Goal: Task Accomplishment & Management: Use online tool/utility

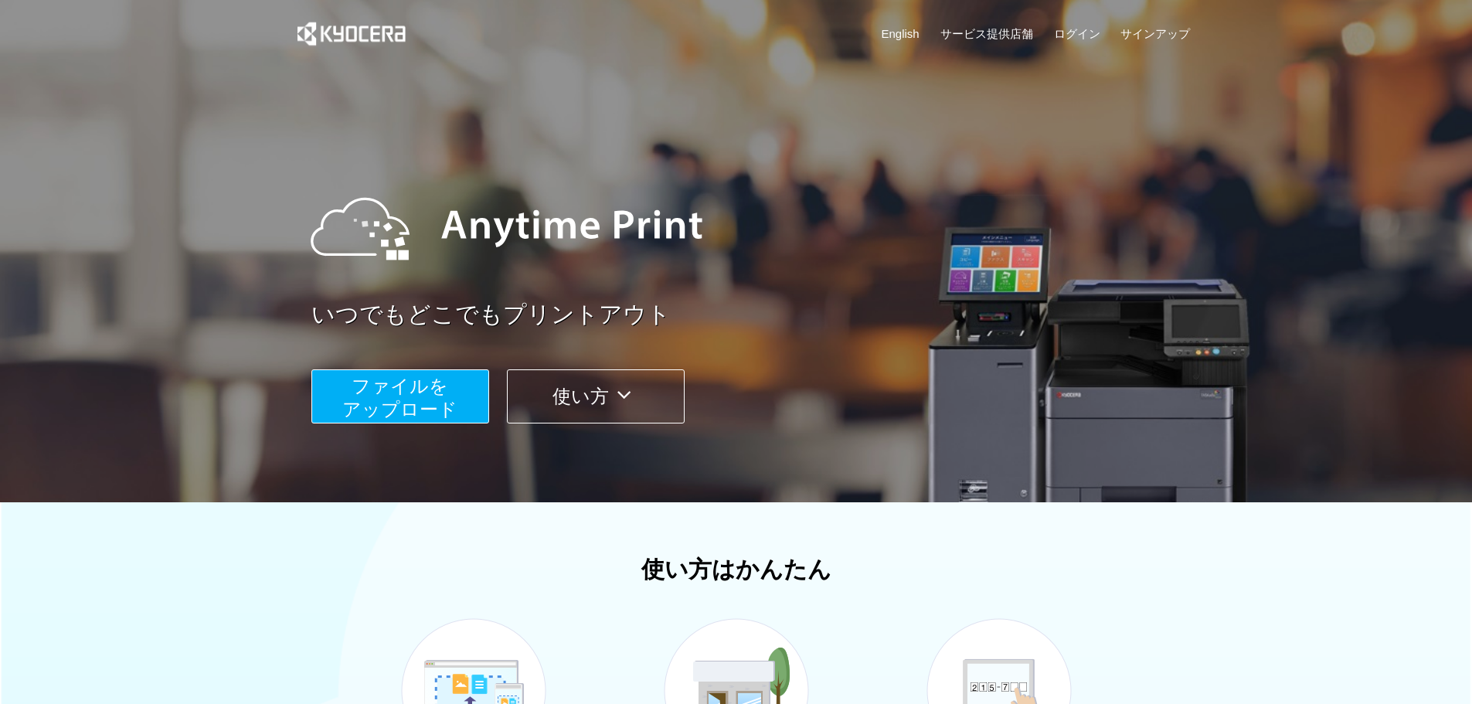
click at [369, 410] on span "ファイルを ​​アップロード" at bounding box center [399, 398] width 115 height 44
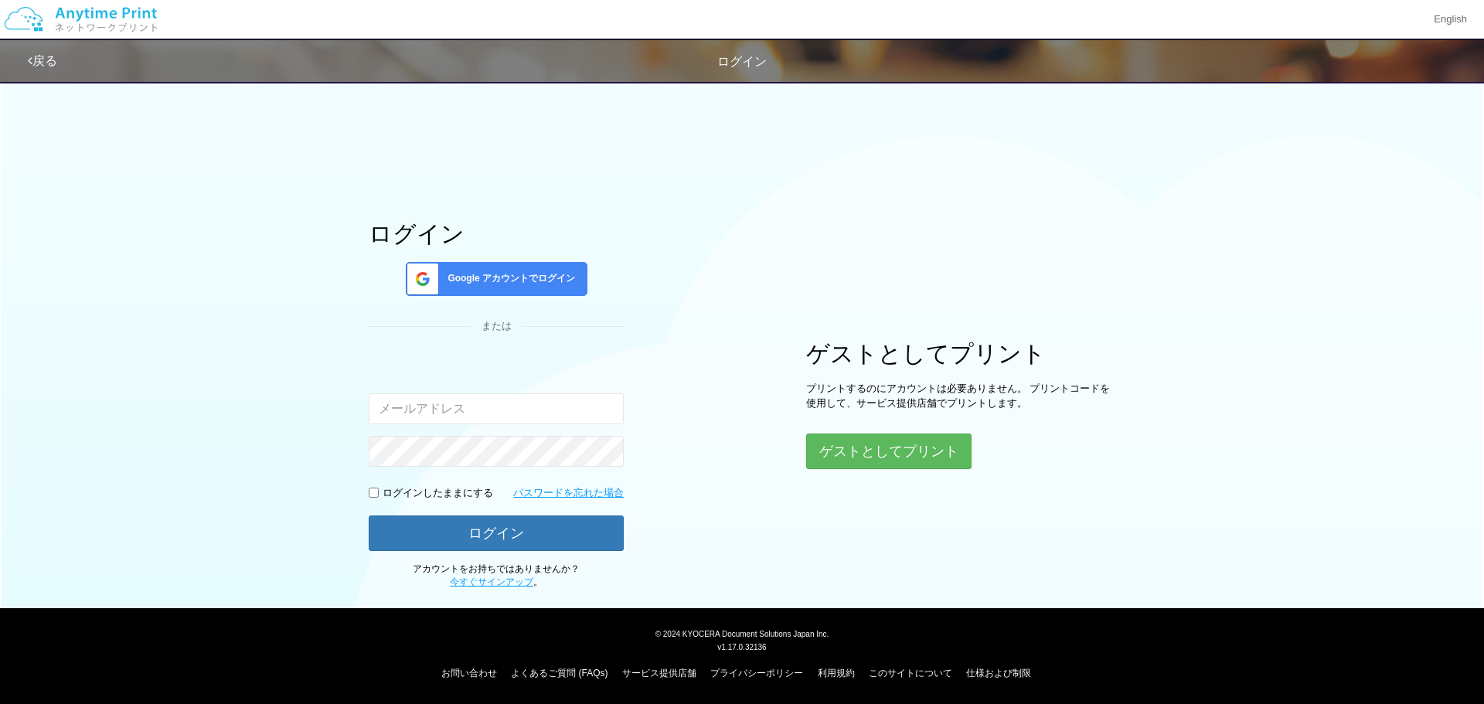
click at [448, 418] on input "email" at bounding box center [496, 408] width 255 height 31
type input "[EMAIL_ADDRESS][DOMAIN_NAME]"
click at [903, 448] on button "ゲストとしてプリント" at bounding box center [888, 451] width 164 height 34
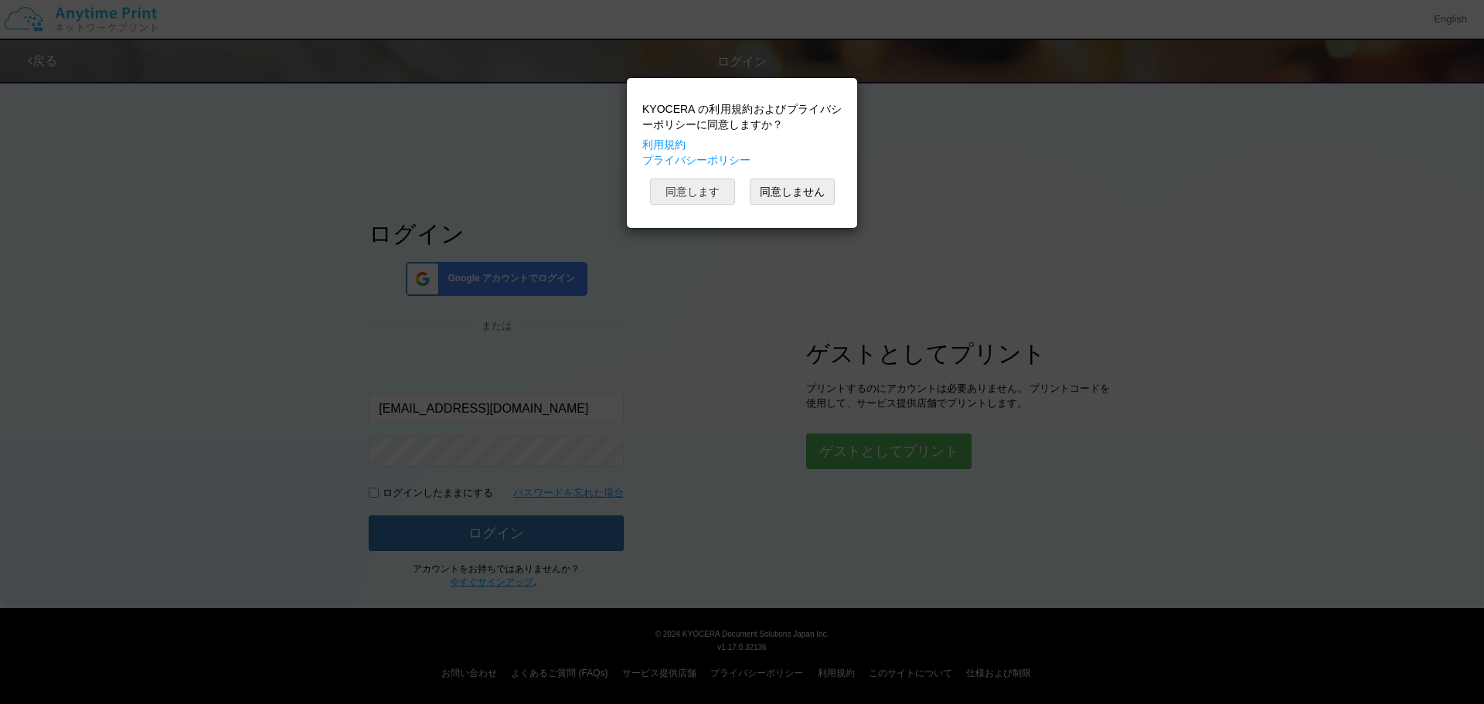
click at [681, 187] on button "同意します" at bounding box center [692, 192] width 85 height 26
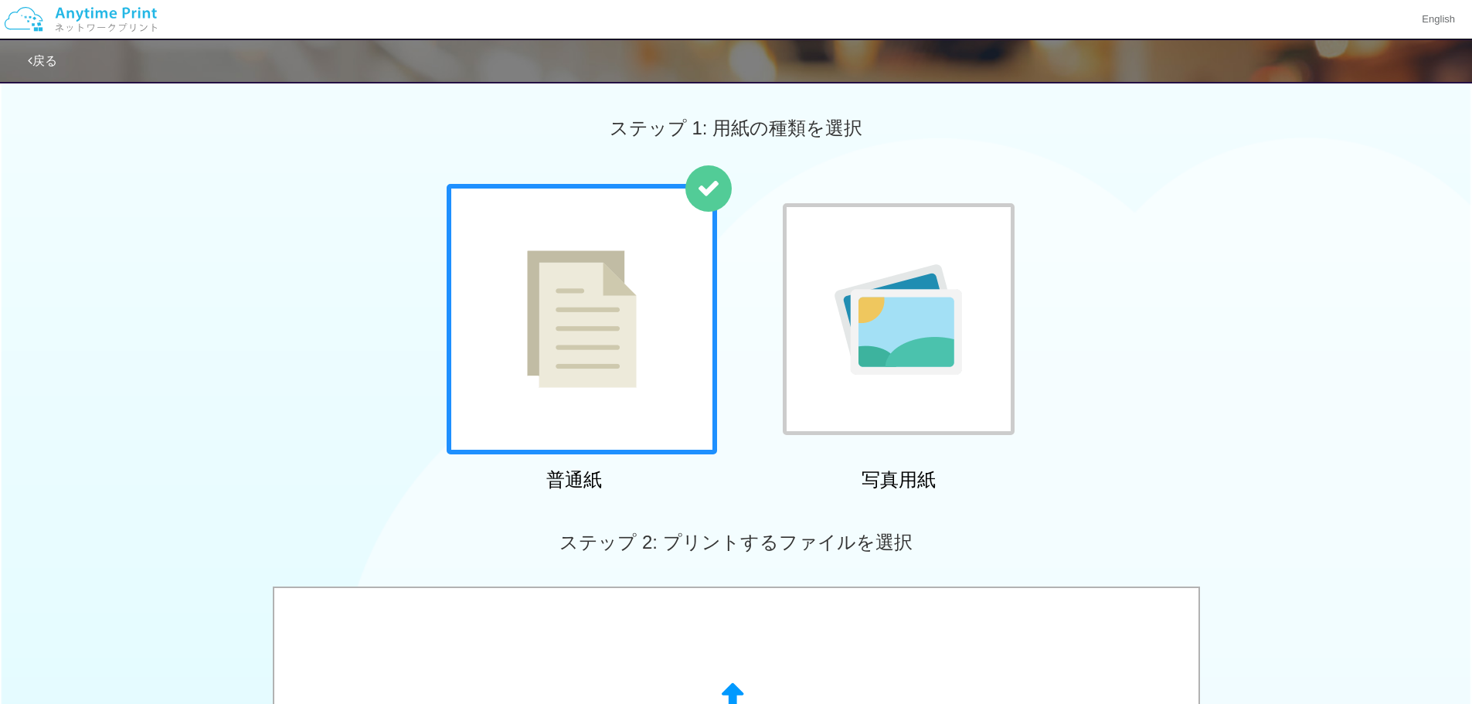
click at [886, 296] on img at bounding box center [899, 319] width 128 height 111
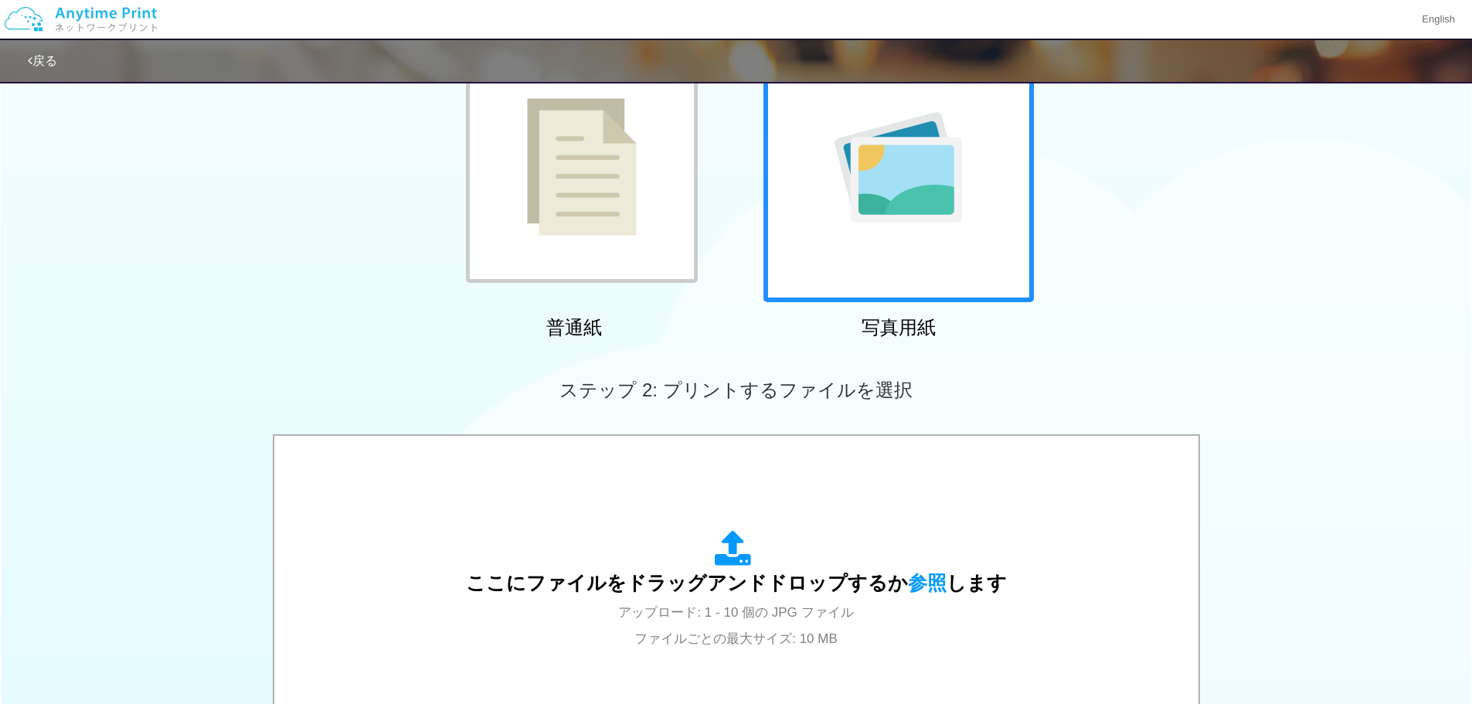
scroll to position [309, 0]
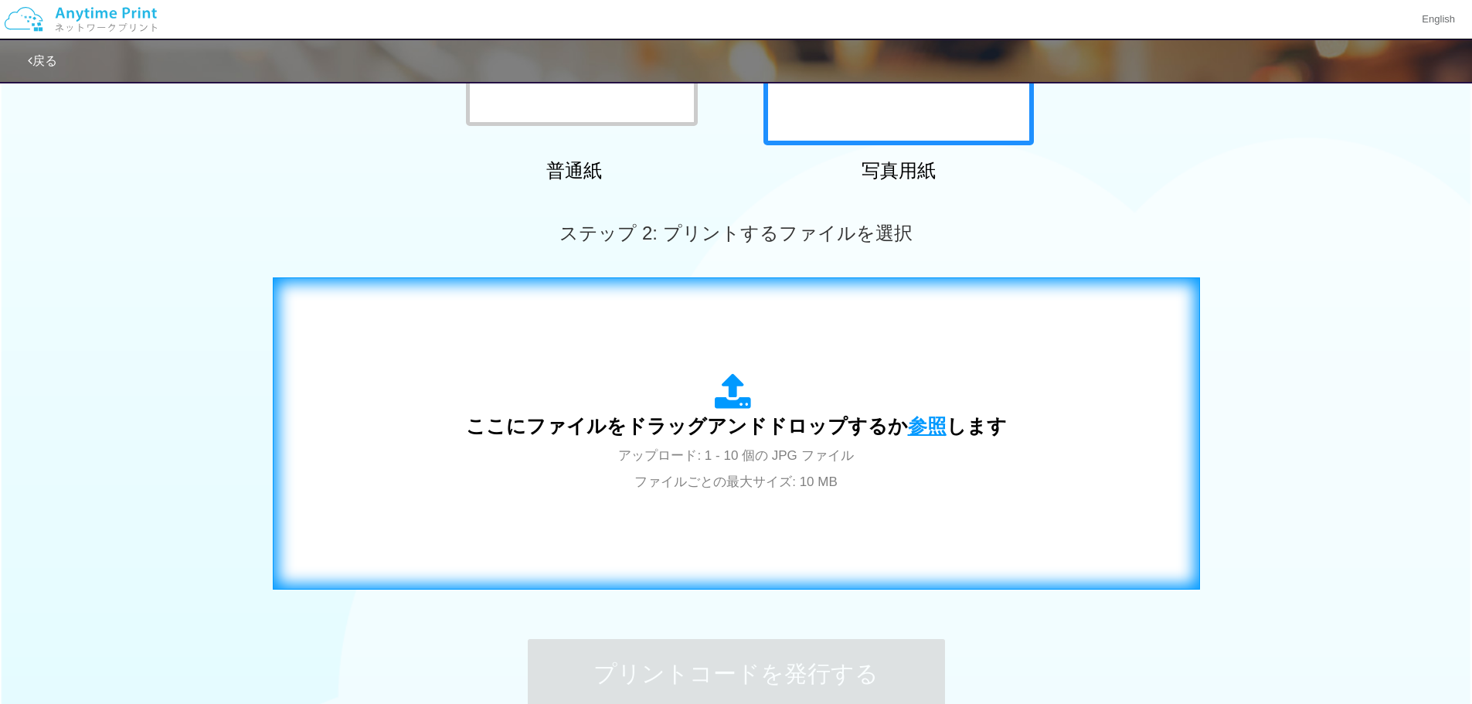
click at [938, 422] on span "参照" at bounding box center [927, 426] width 39 height 22
click at [1133, 475] on div "ここにファイルをドラッグアンドドロップするか 参照 します アップロード: 1 - 10 個の JPG ファイル ファイルごとの最大サイズ: 10 MB" at bounding box center [736, 434] width 895 height 280
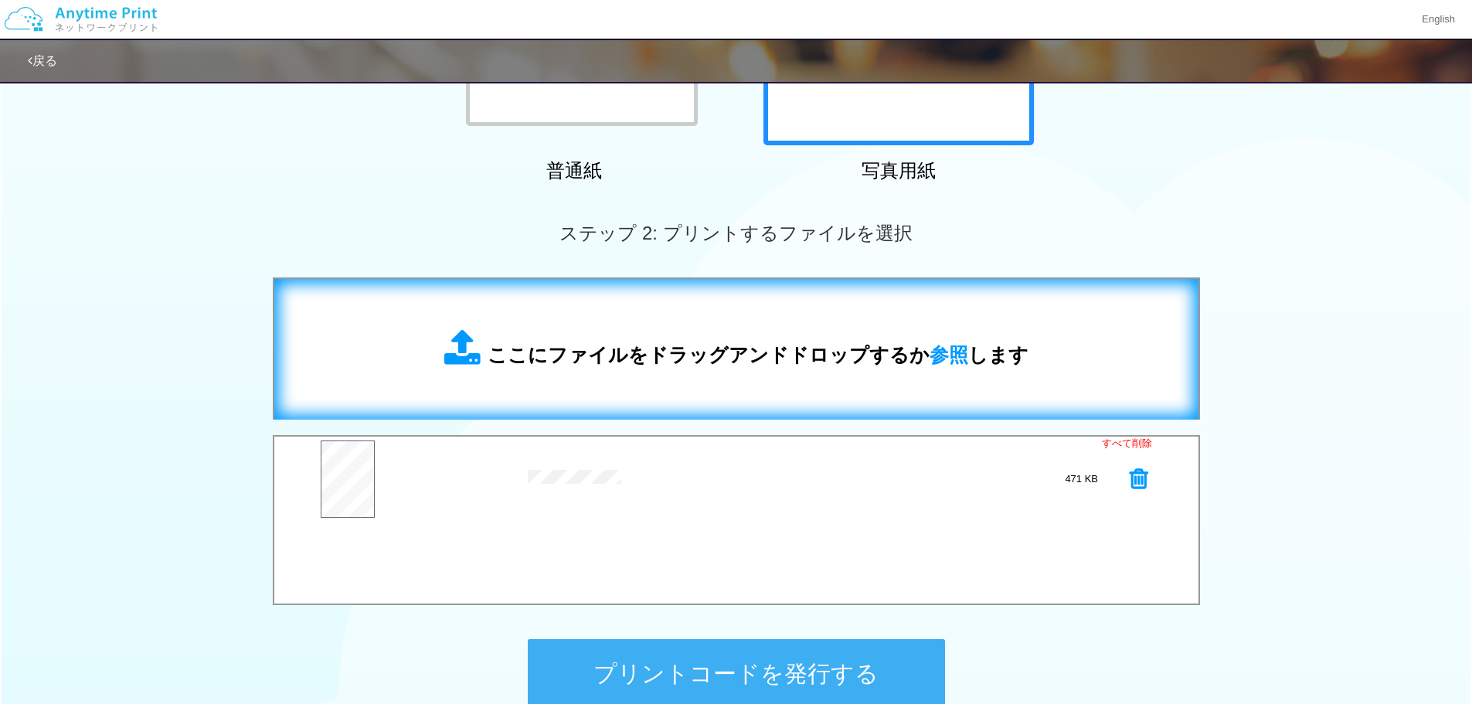
click at [974, 349] on span "ここにファイルをドラッグアンドドロップするか 参照 します" at bounding box center [758, 355] width 541 height 22
click at [953, 353] on span "参照" at bounding box center [949, 355] width 39 height 22
click at [941, 351] on span "参照" at bounding box center [949, 355] width 39 height 22
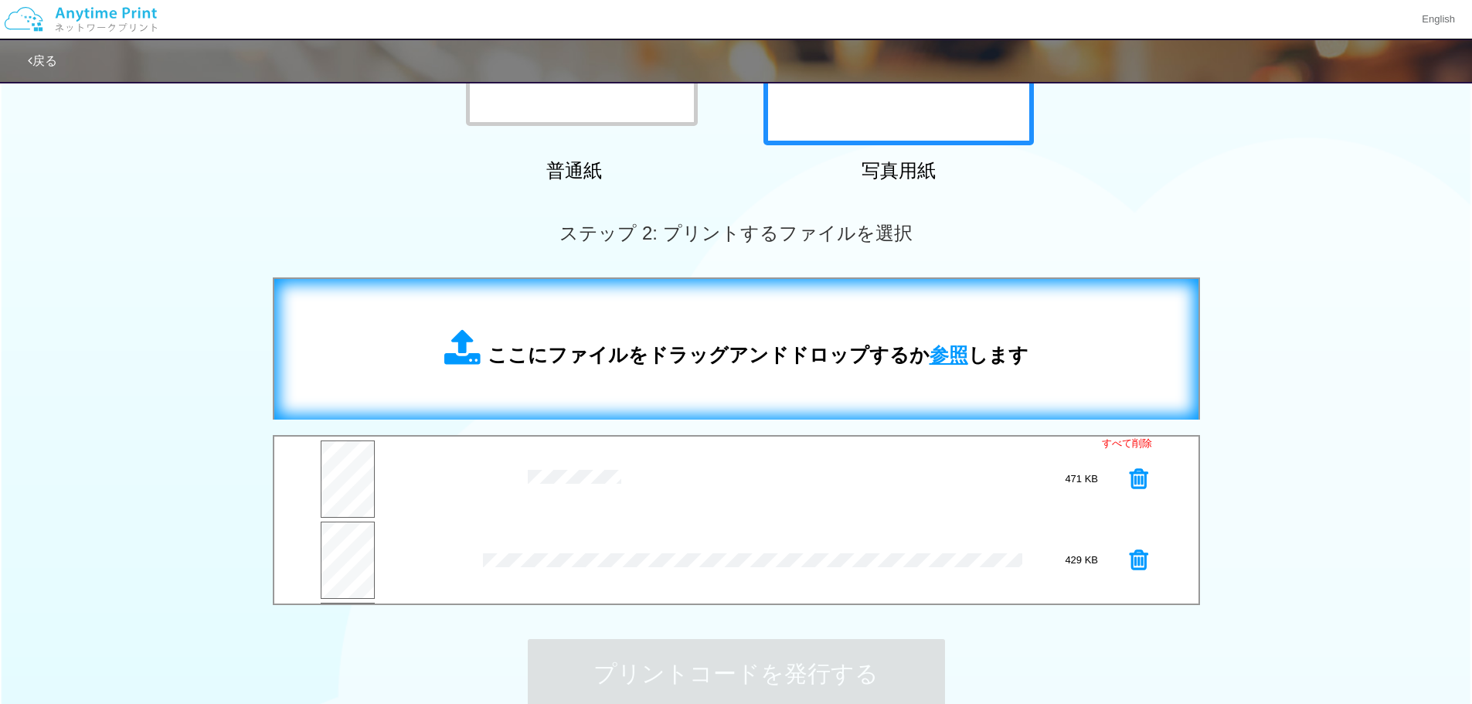
click at [946, 359] on span "参照" at bounding box center [949, 355] width 39 height 22
click at [945, 360] on span "参照" at bounding box center [949, 355] width 39 height 22
click at [955, 350] on span "参照" at bounding box center [949, 355] width 39 height 22
click at [970, 354] on span "ここにファイルをドラッグアンドドロップするか 参照 します" at bounding box center [758, 355] width 541 height 22
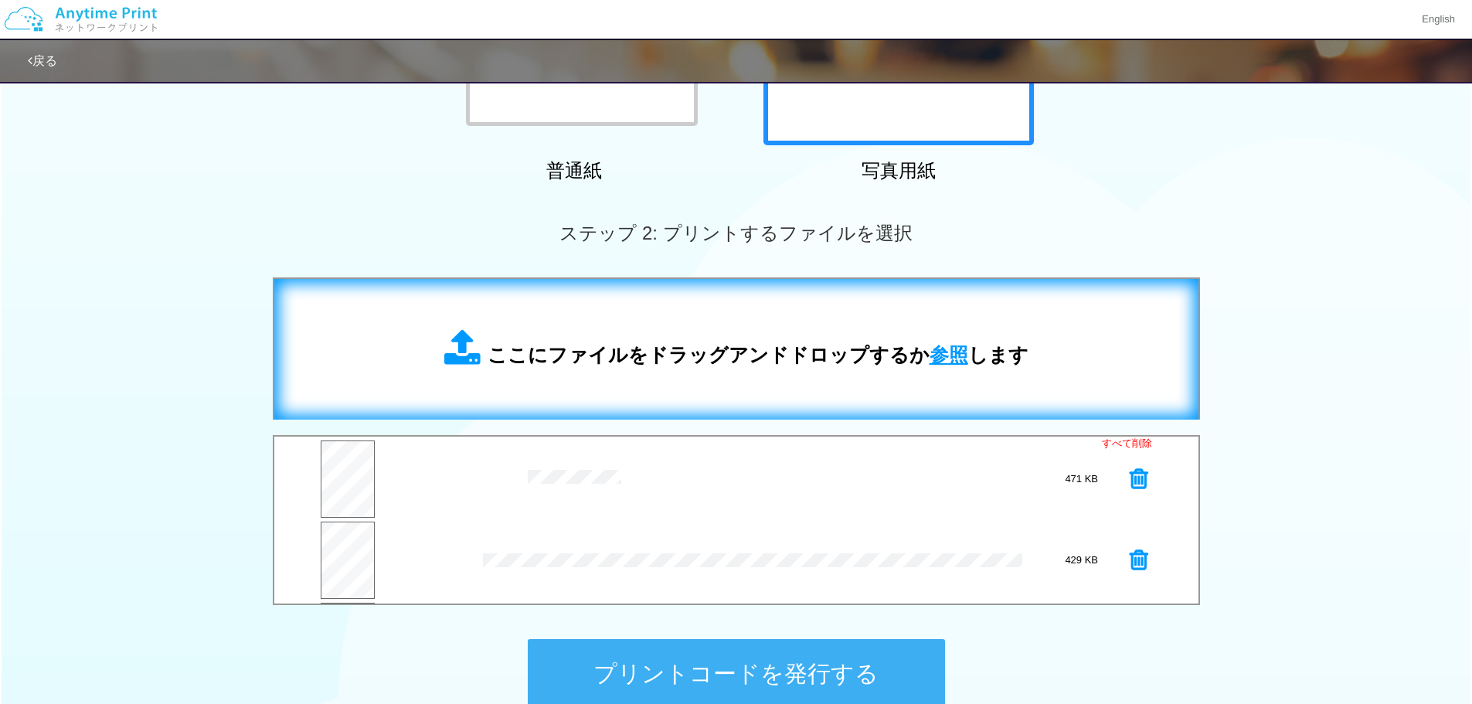
click at [954, 356] on span "参照" at bounding box center [949, 355] width 39 height 22
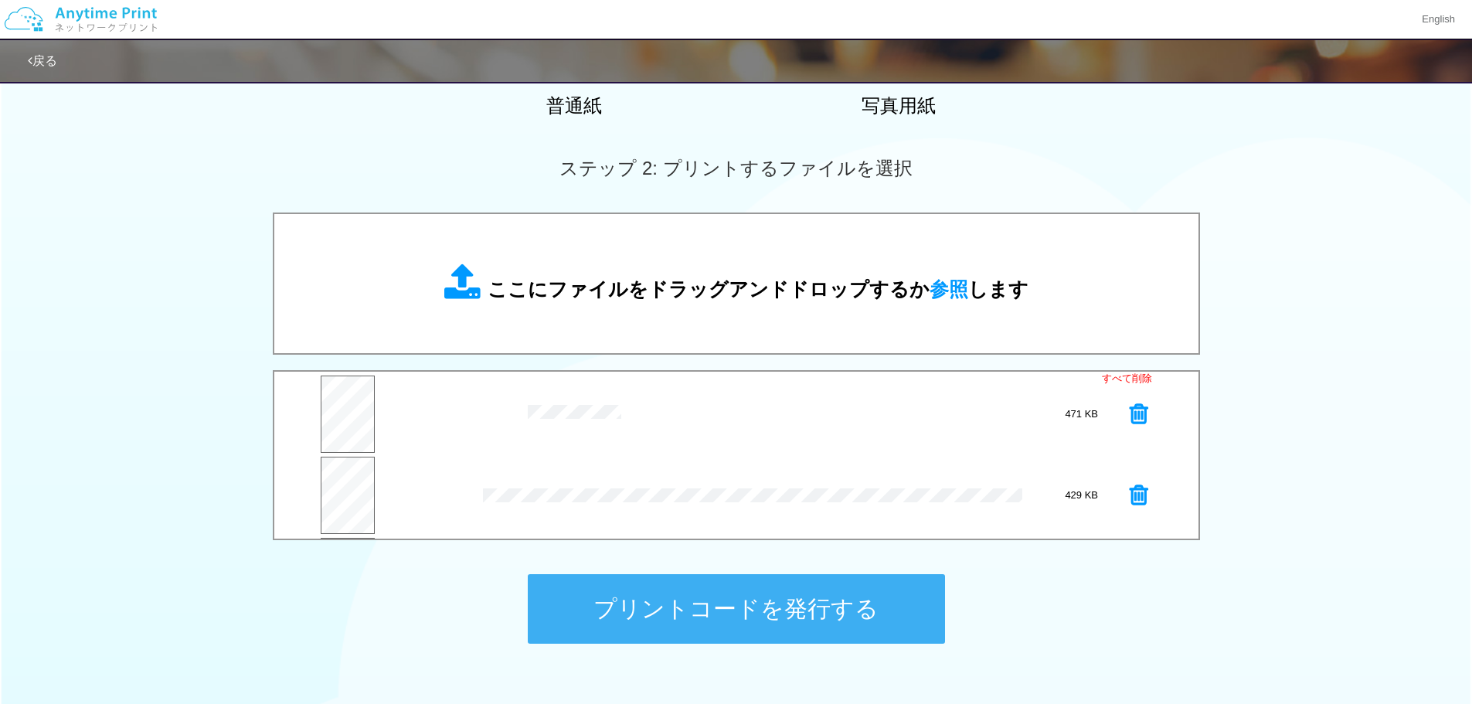
scroll to position [464, 0]
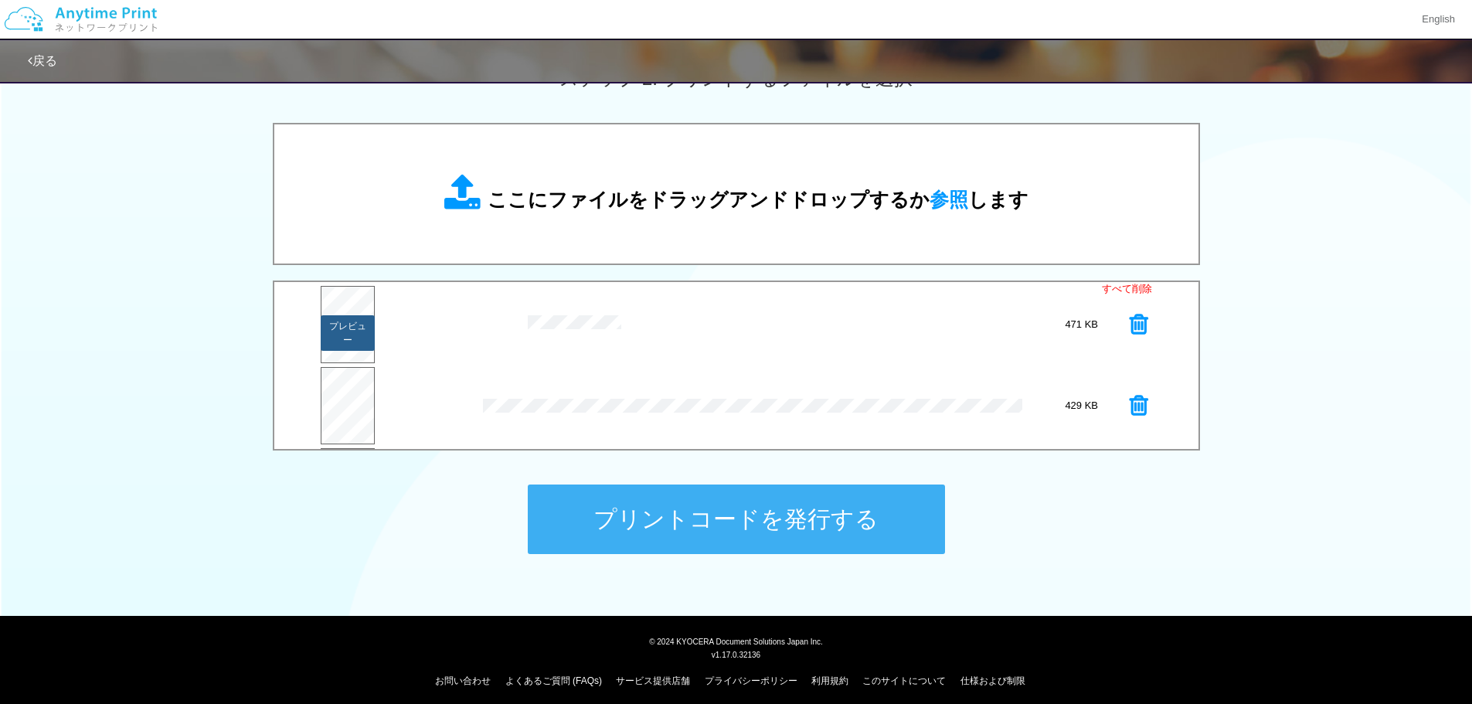
click at [359, 325] on button "プレビュー" at bounding box center [348, 333] width 54 height 36
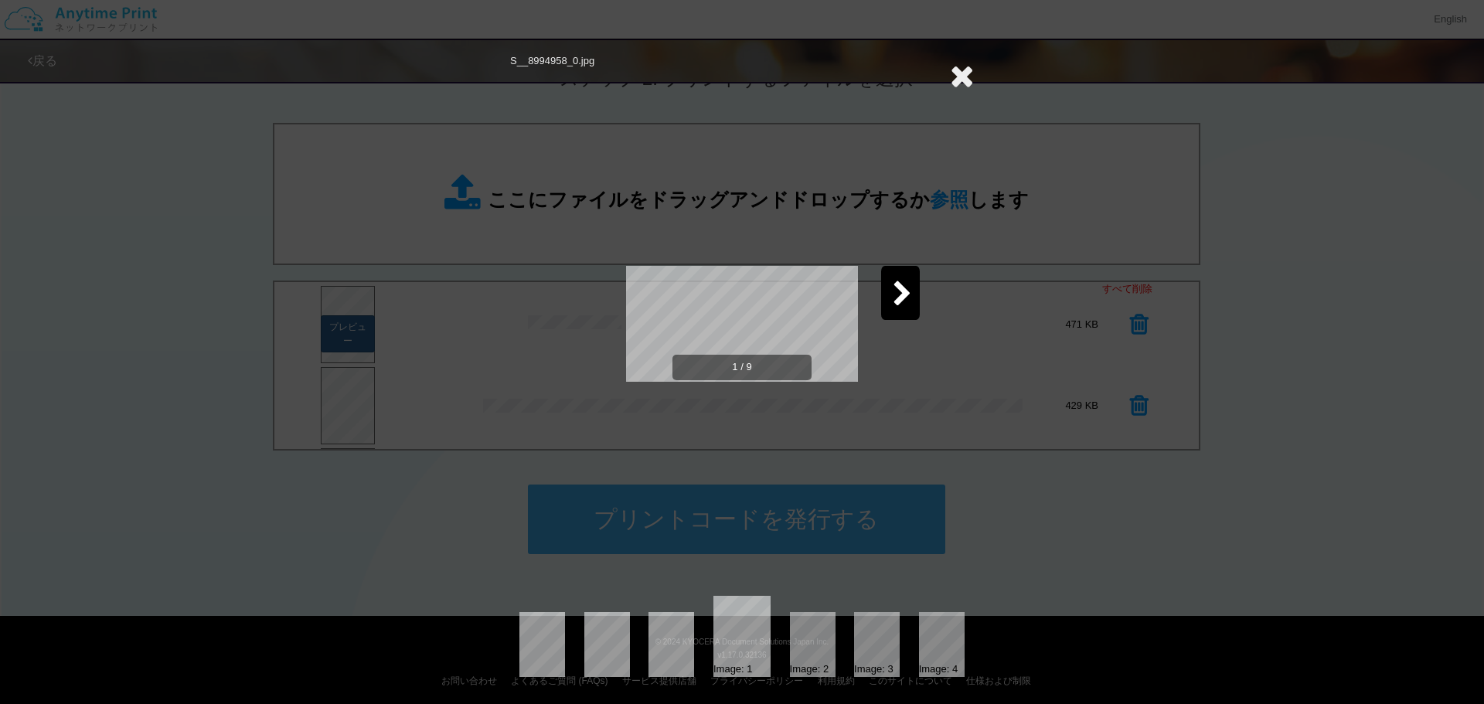
click at [359, 325] on div "S__8994958_0.jpg 1 / 9 Image: 1 Image: 2 Image: 3 Image: 4" at bounding box center [742, 352] width 1484 height 704
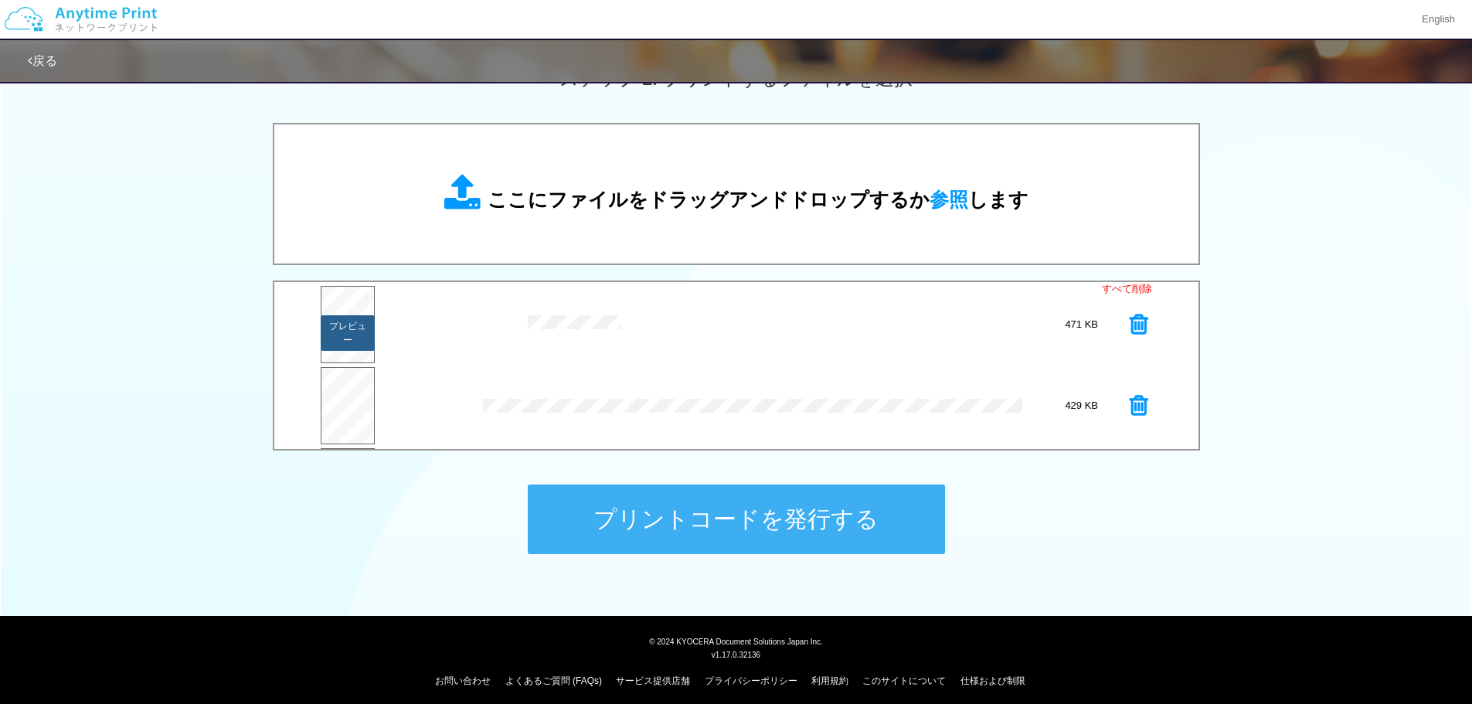
click at [352, 317] on button "プレビュー" at bounding box center [348, 333] width 54 height 36
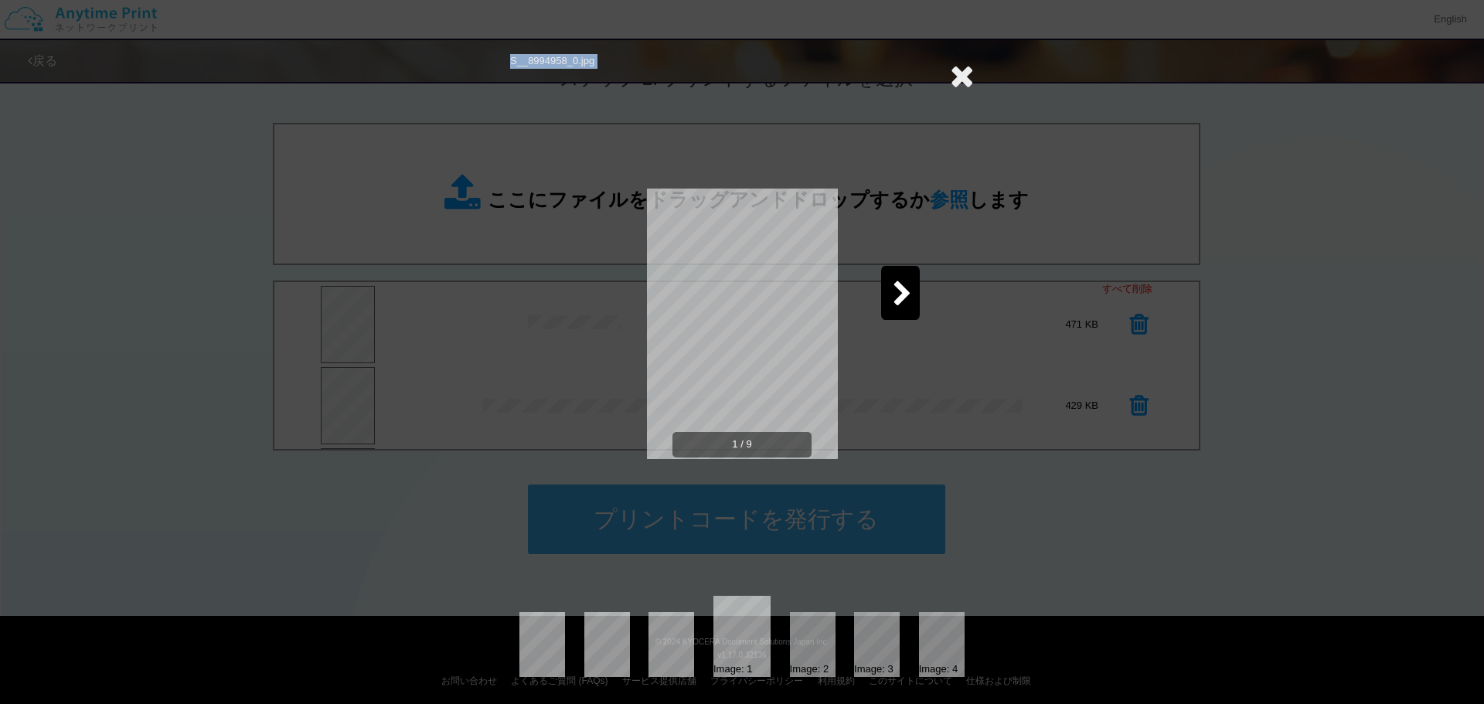
click at [905, 294] on icon at bounding box center [902, 294] width 19 height 27
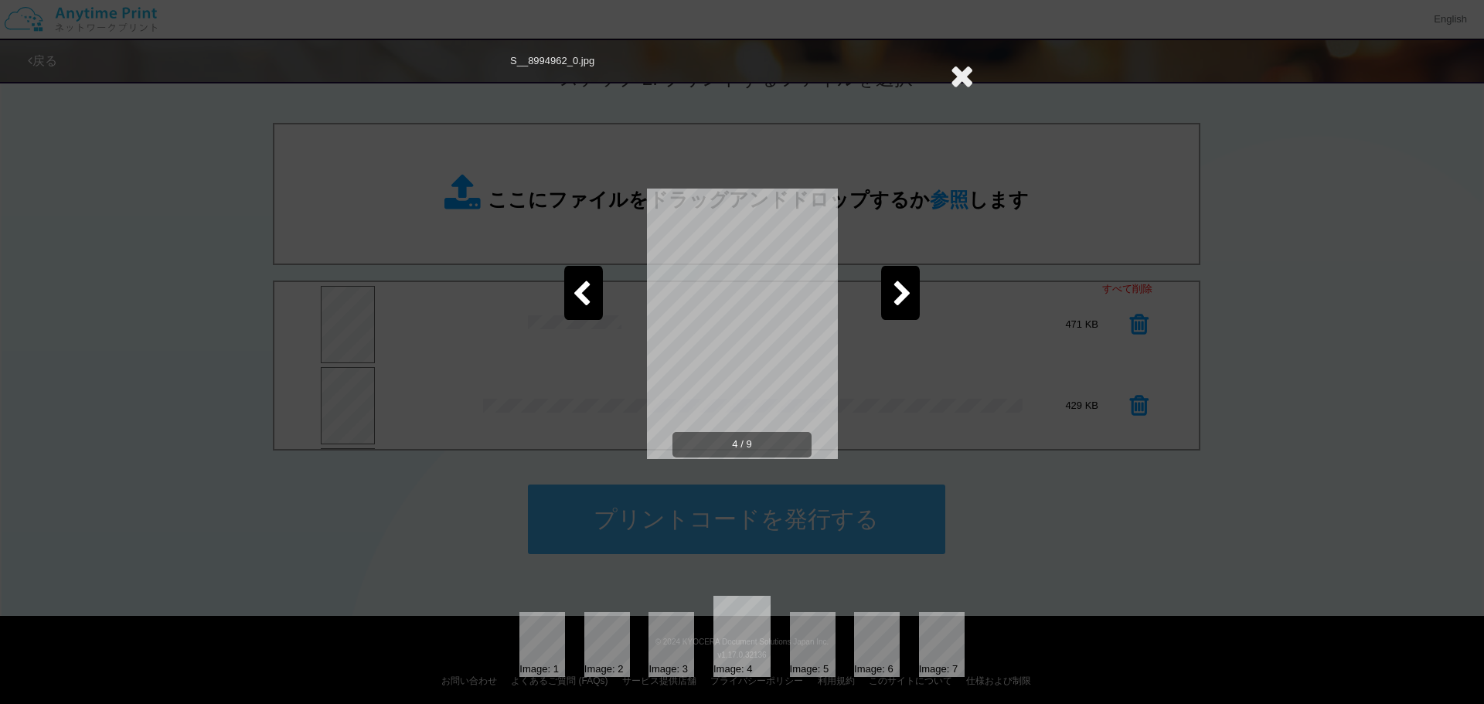
click at [905, 294] on icon at bounding box center [902, 294] width 19 height 27
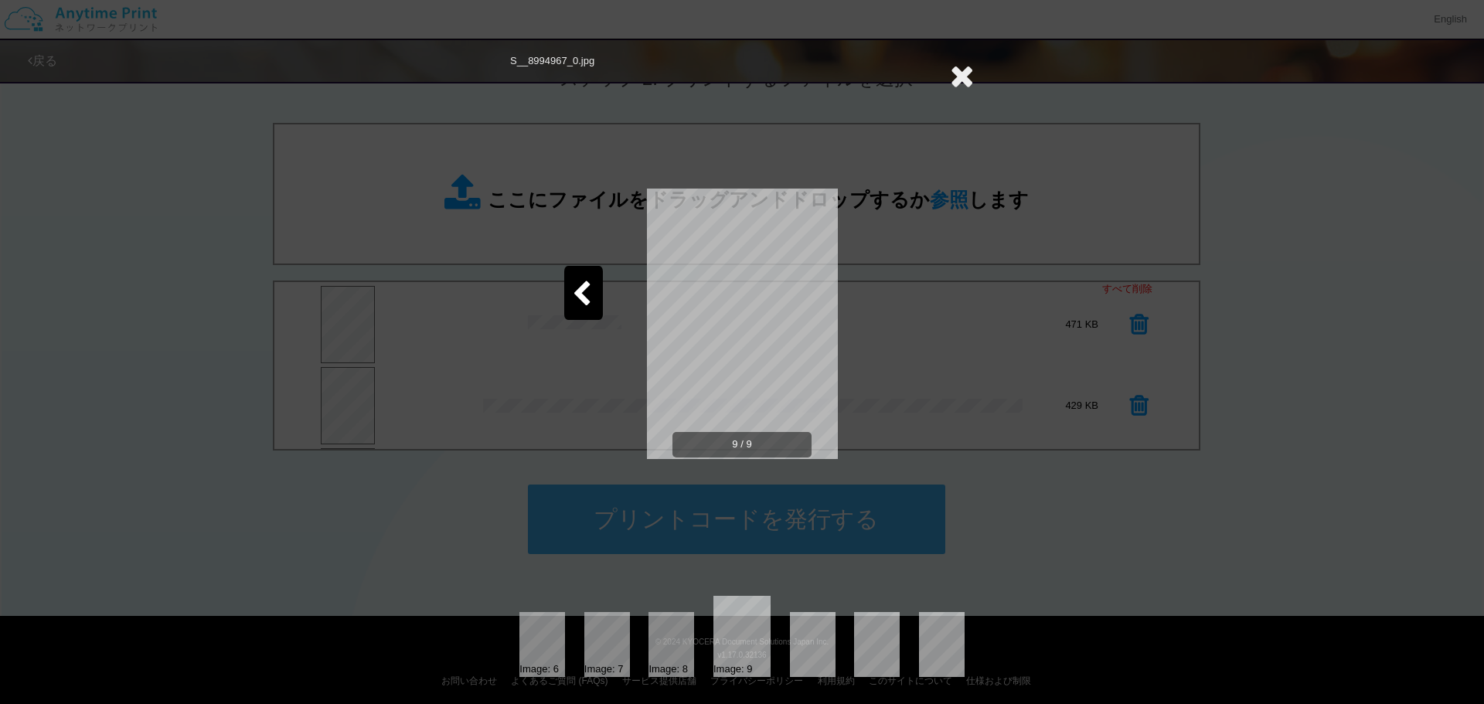
click at [967, 74] on icon at bounding box center [962, 75] width 24 height 31
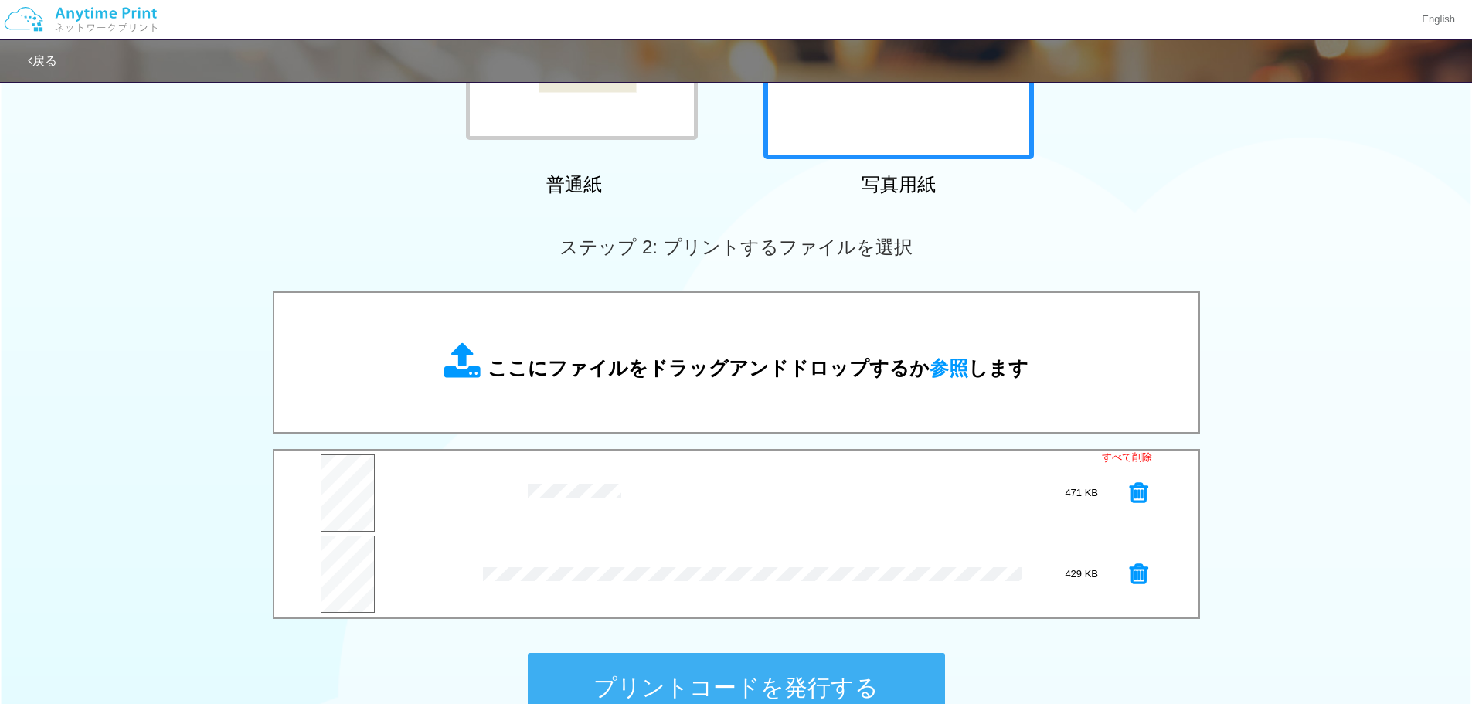
scroll to position [471, 0]
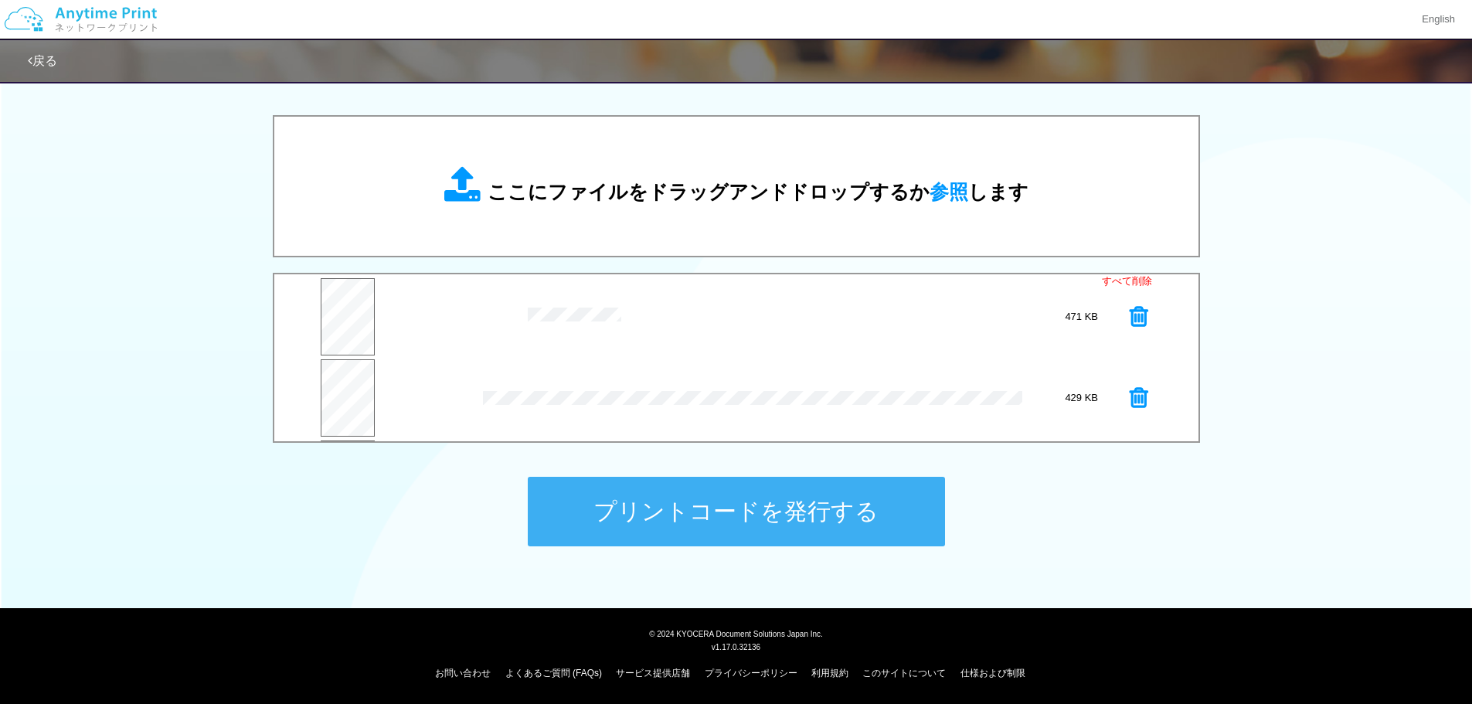
click at [421, 480] on div "ステップ 1: 用紙の種類を選択 普通紙 写真用紙 普通紙 写真用紙 previous next slide 1 of 2" at bounding box center [736, 97] width 1472 height 992
click at [624, 517] on button "プリントコードを発行する" at bounding box center [736, 512] width 417 height 70
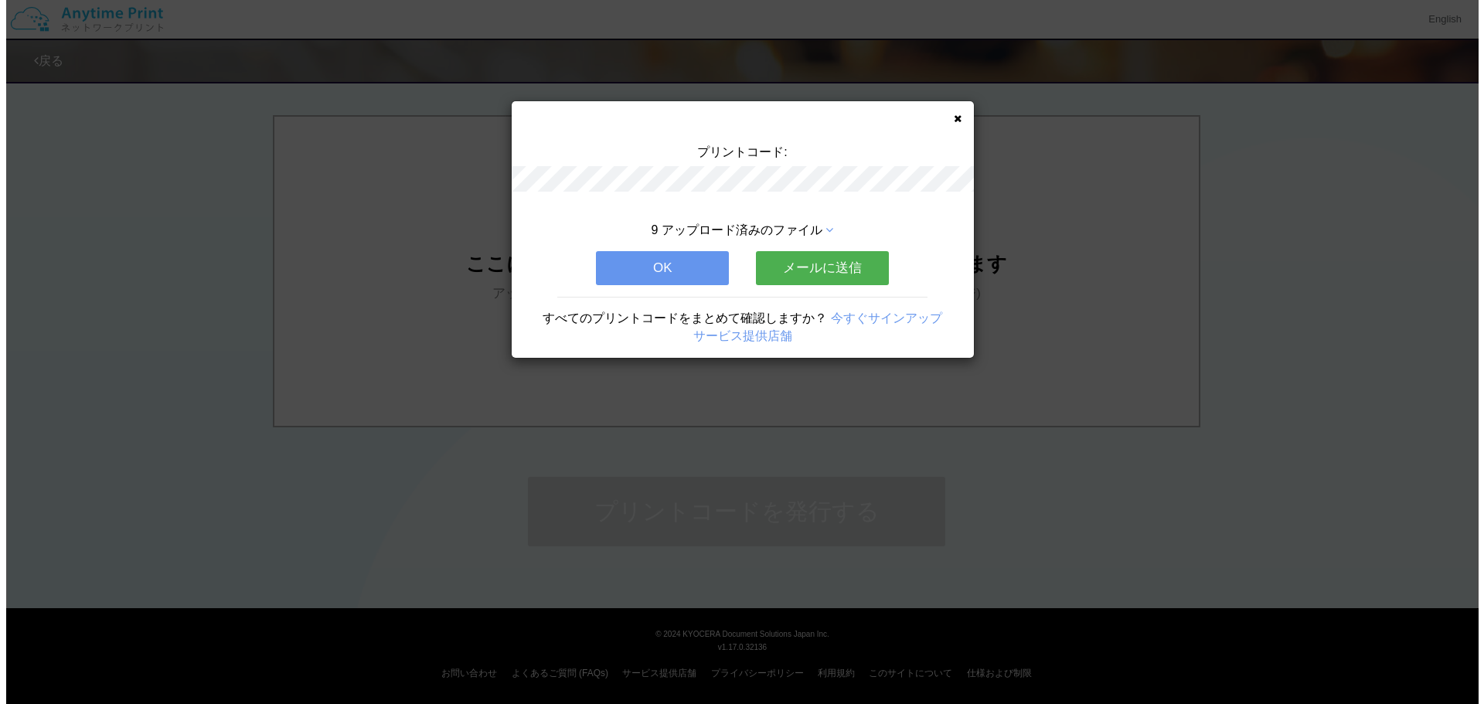
scroll to position [0, 0]
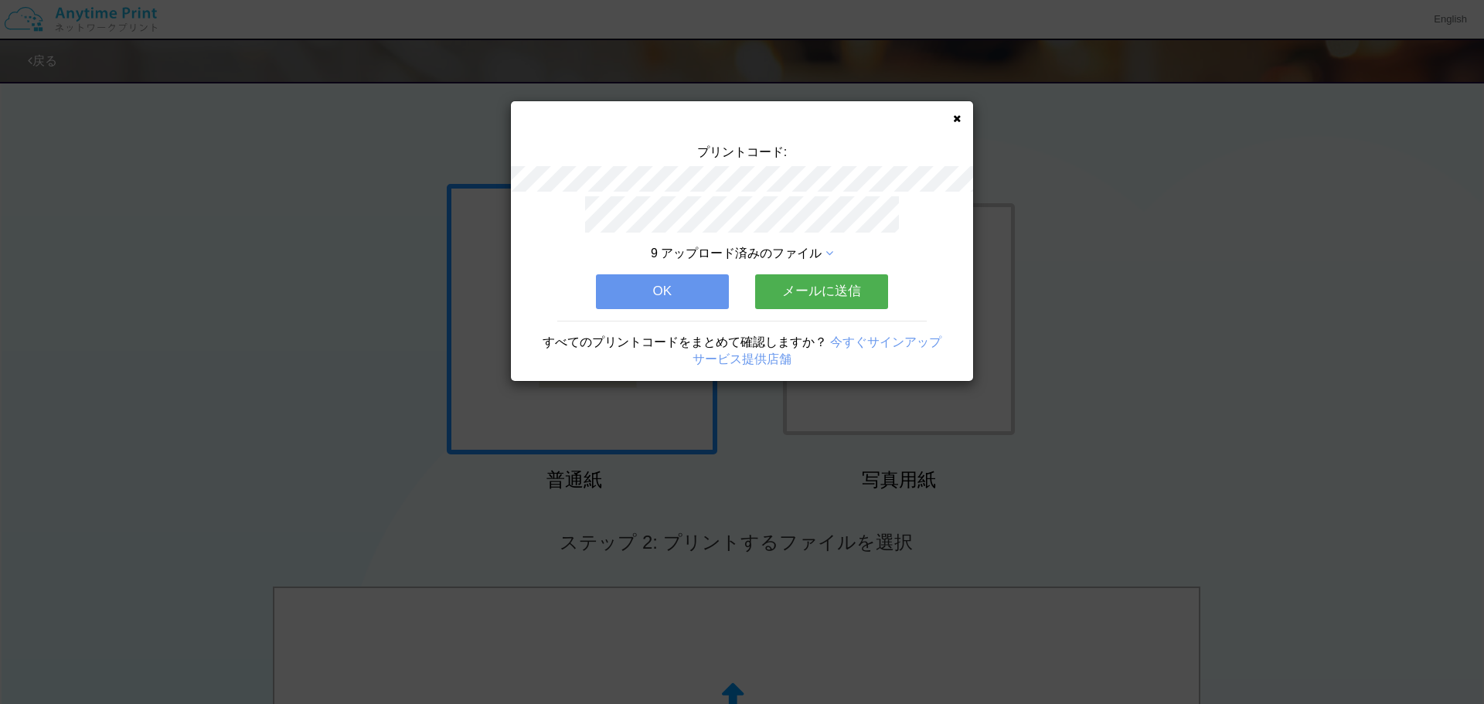
click at [832, 284] on button "メールに送信" at bounding box center [821, 291] width 133 height 34
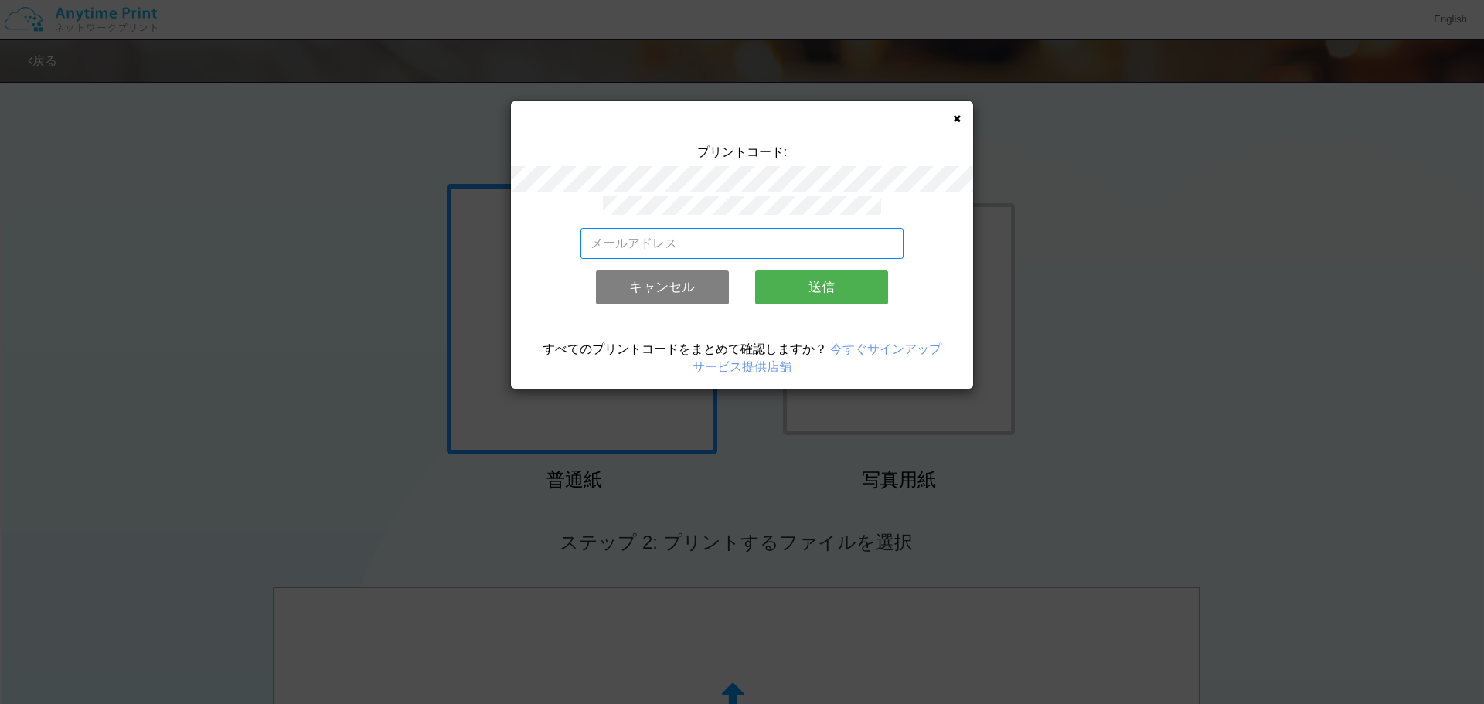
click at [744, 241] on input "email" at bounding box center [742, 243] width 324 height 31
type input "[EMAIL_ADDRESS][DOMAIN_NAME]"
click at [848, 285] on button "送信" at bounding box center [821, 288] width 133 height 34
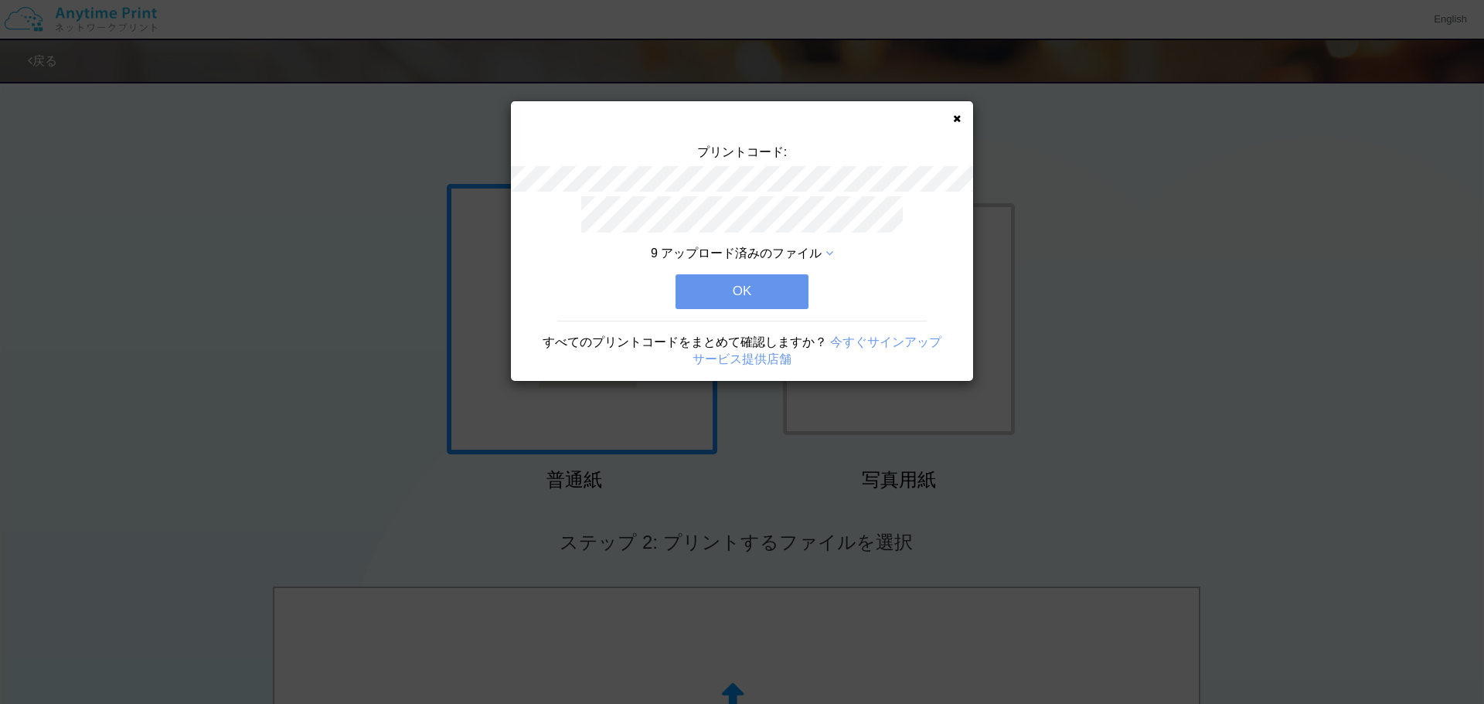
click at [832, 247] on icon at bounding box center [829, 253] width 8 height 12
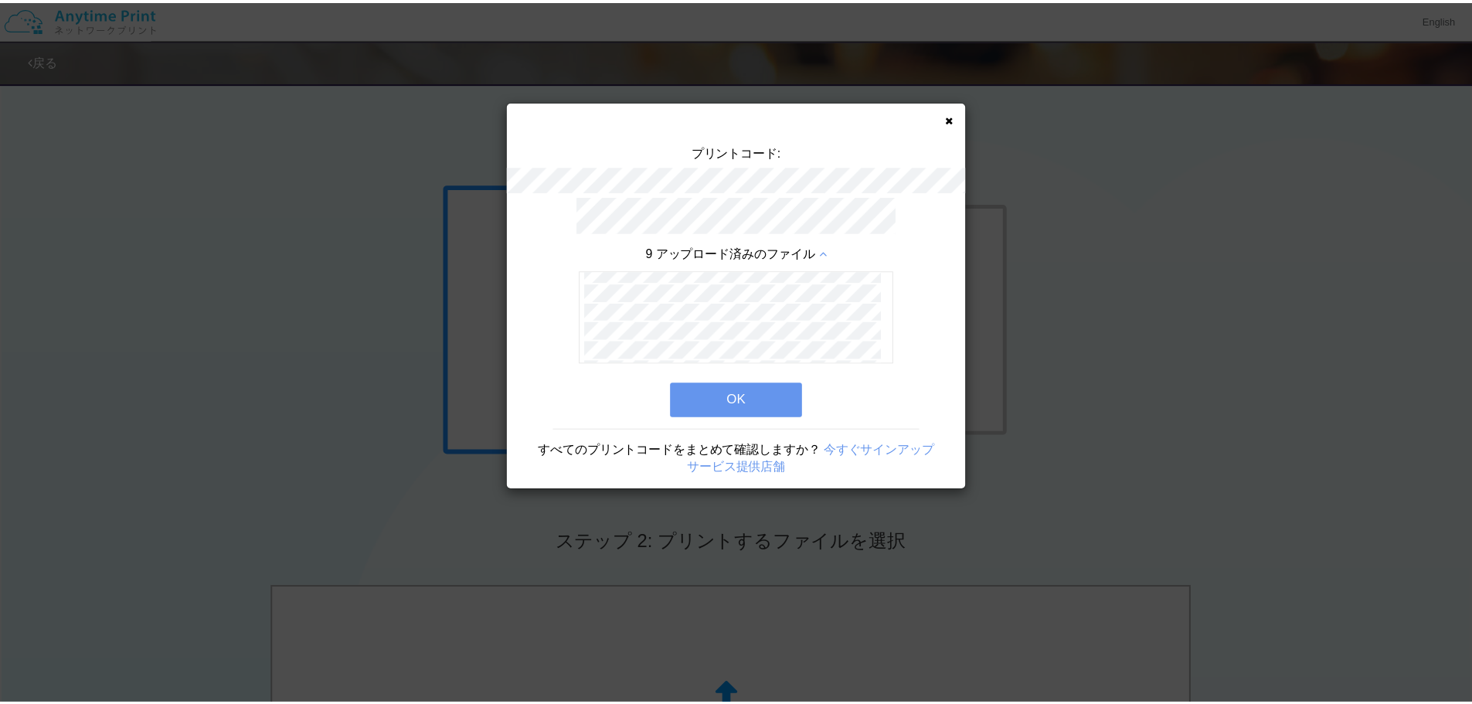
scroll to position [82, 0]
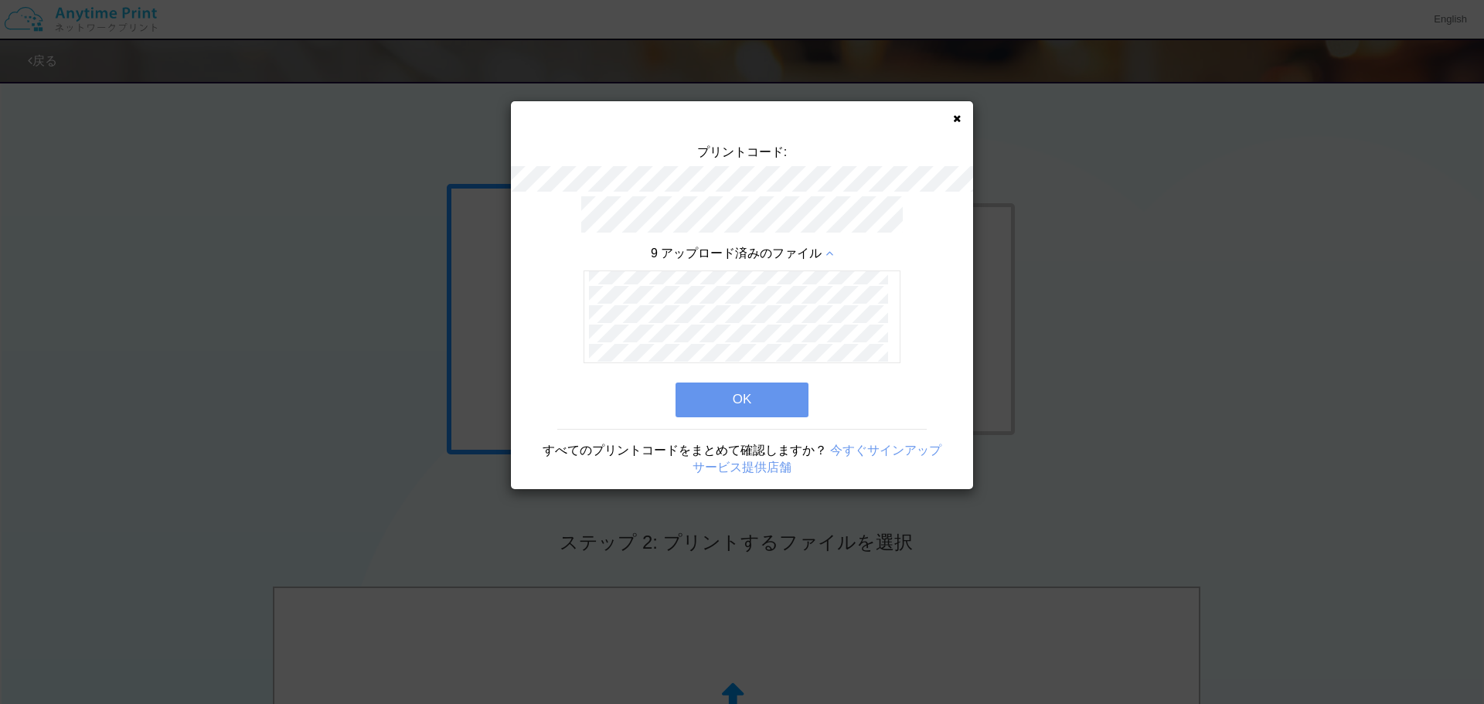
click at [768, 398] on button "OK" at bounding box center [742, 400] width 133 height 34
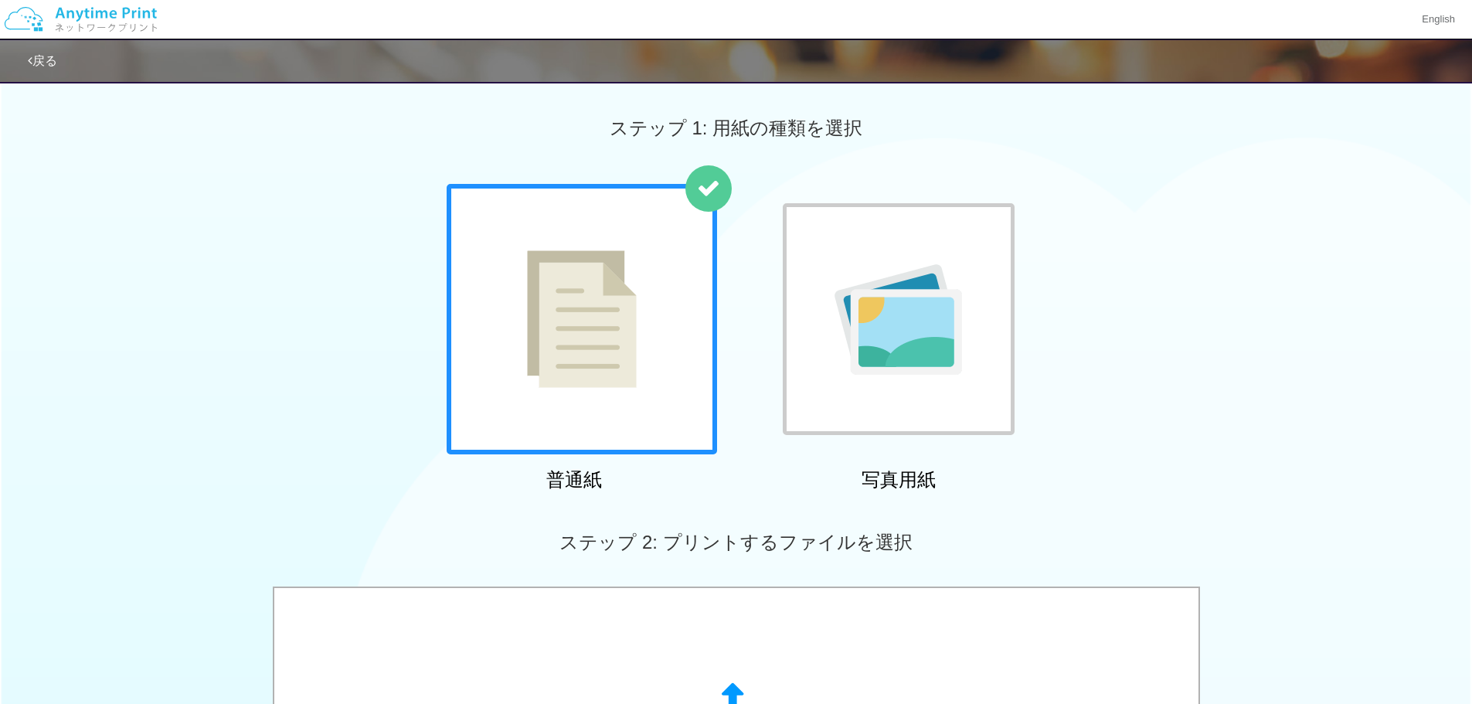
click at [929, 305] on img at bounding box center [899, 319] width 128 height 111
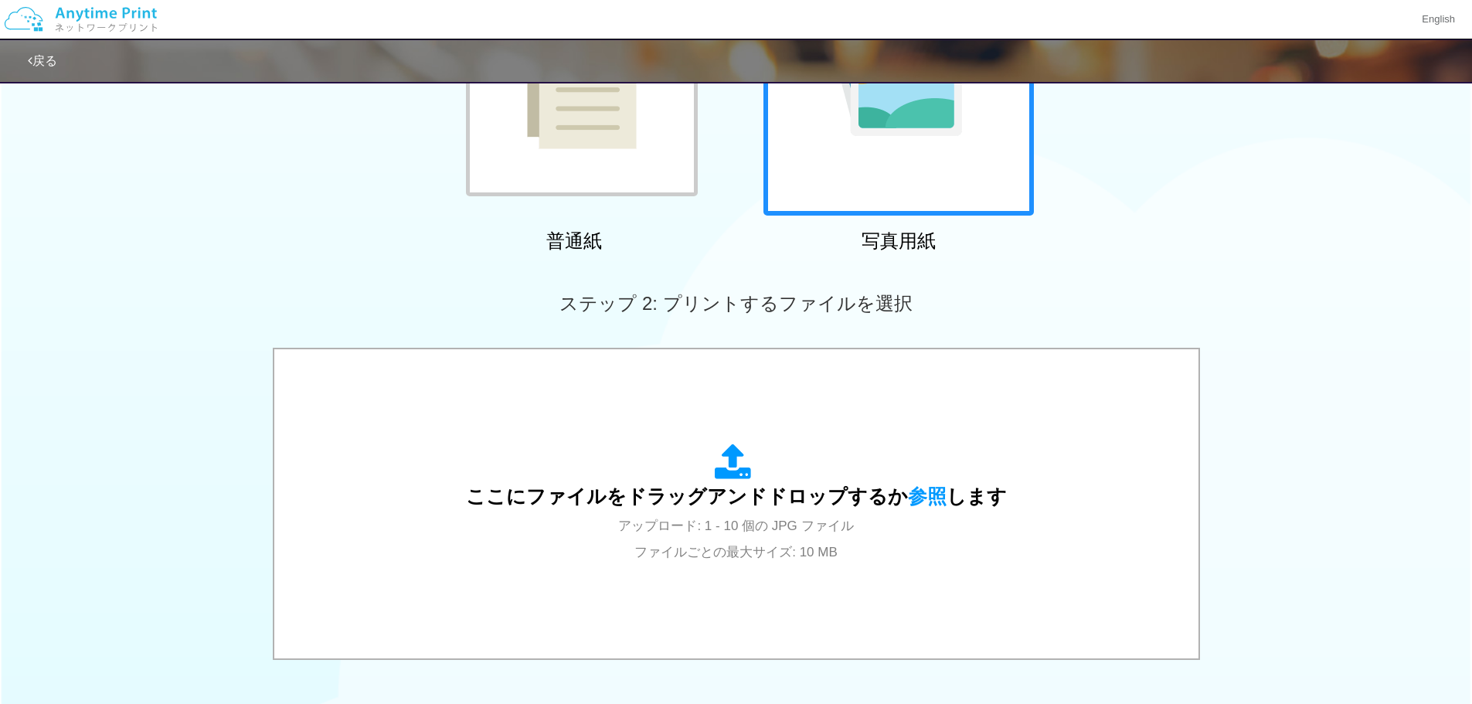
scroll to position [464, 0]
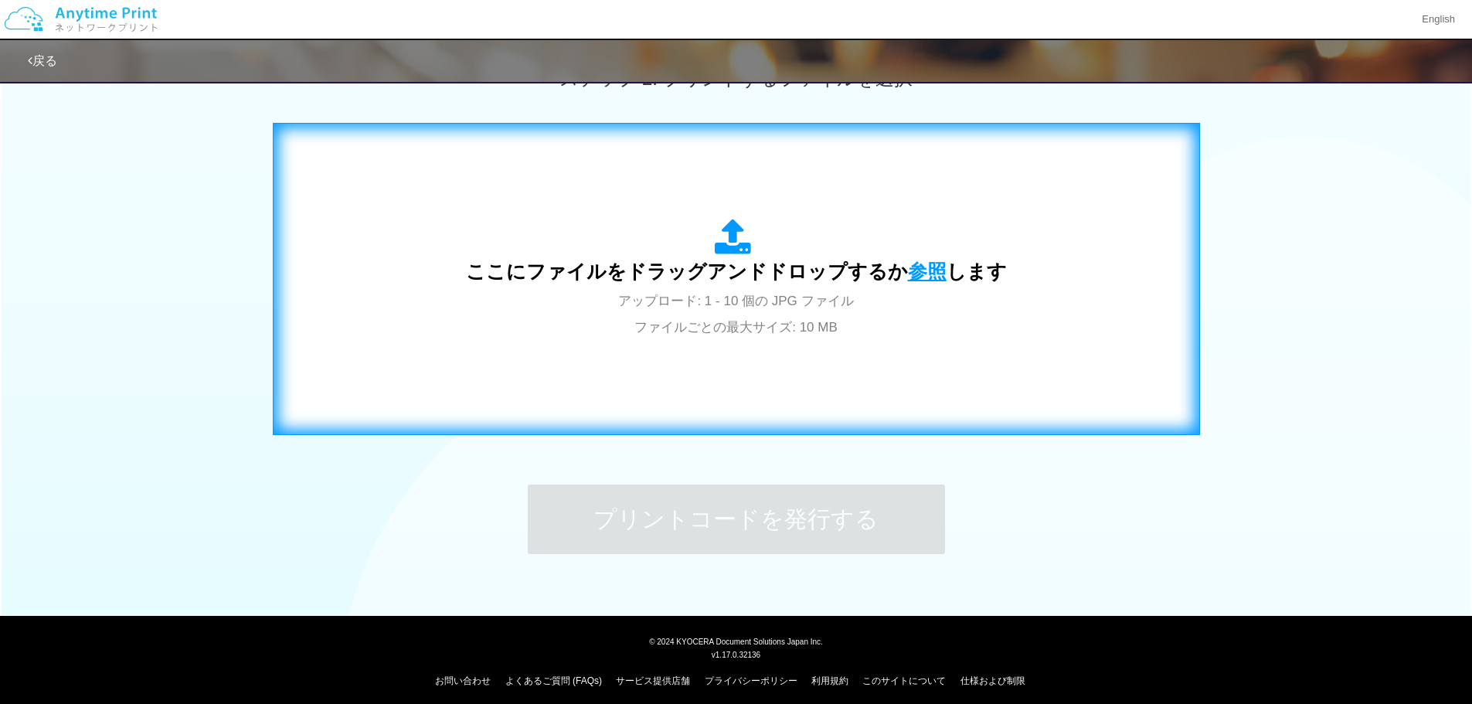
click at [926, 278] on span "参照" at bounding box center [927, 271] width 39 height 22
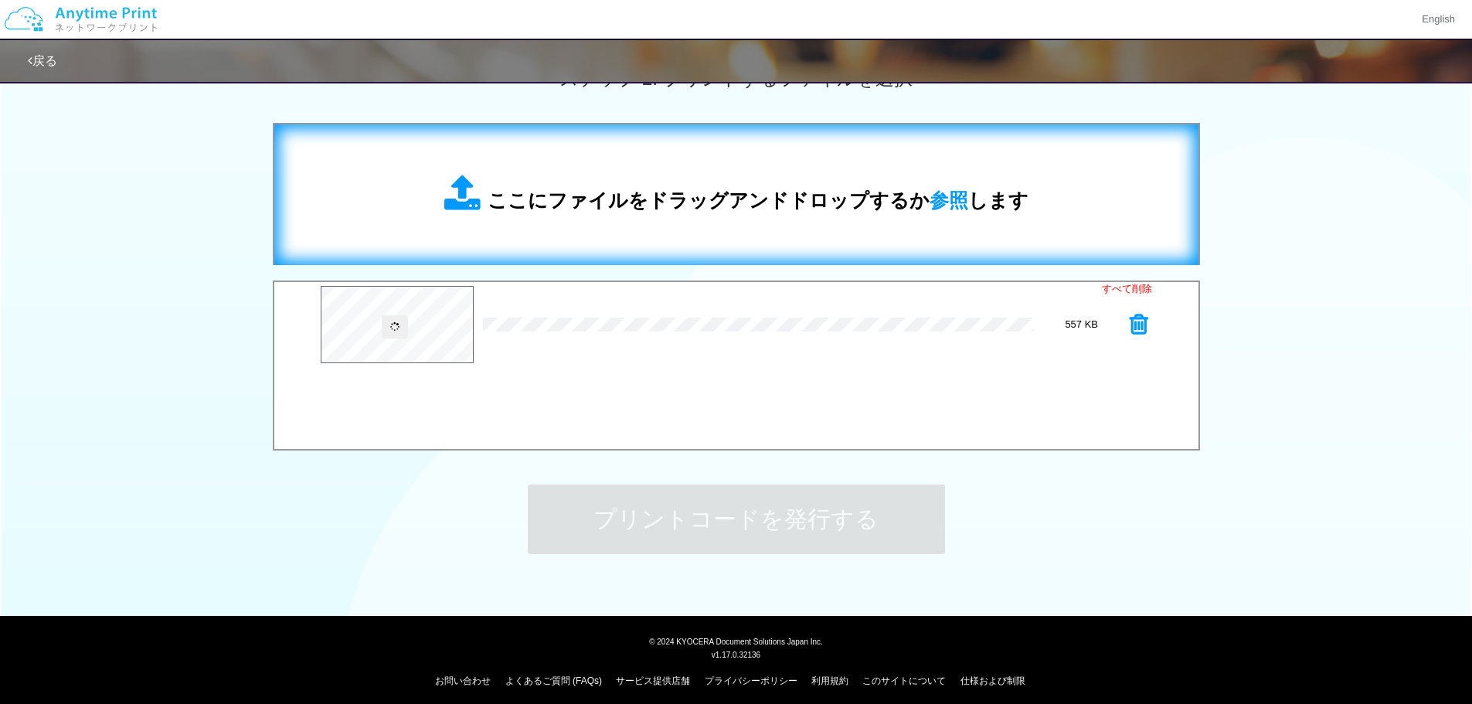
click at [961, 196] on span "ここにファイルをドラッグアンドドロップするか 参照 します" at bounding box center [758, 200] width 541 height 22
click at [941, 199] on span "参照" at bounding box center [949, 200] width 39 height 22
click at [930, 200] on span "参照" at bounding box center [949, 200] width 39 height 22
click at [932, 198] on span "参照" at bounding box center [949, 200] width 39 height 22
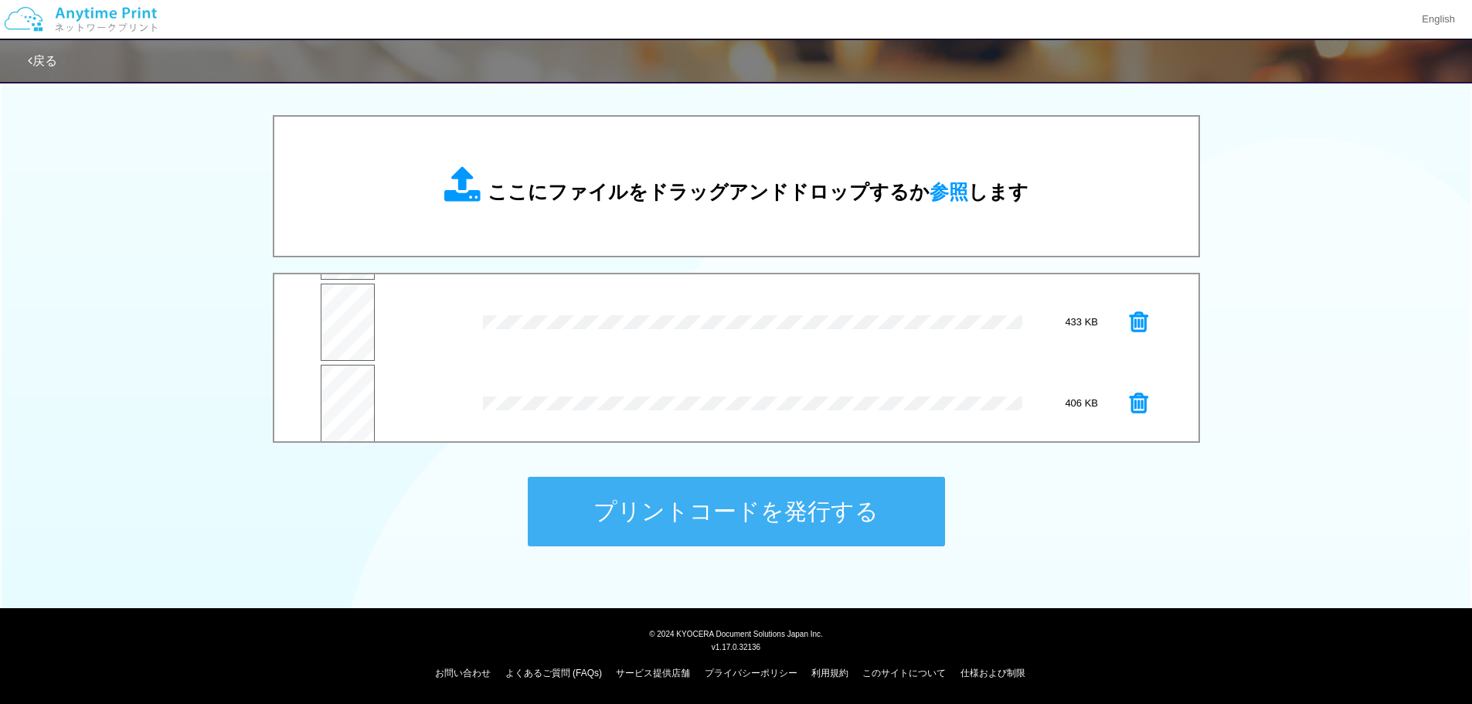
scroll to position [162, 0]
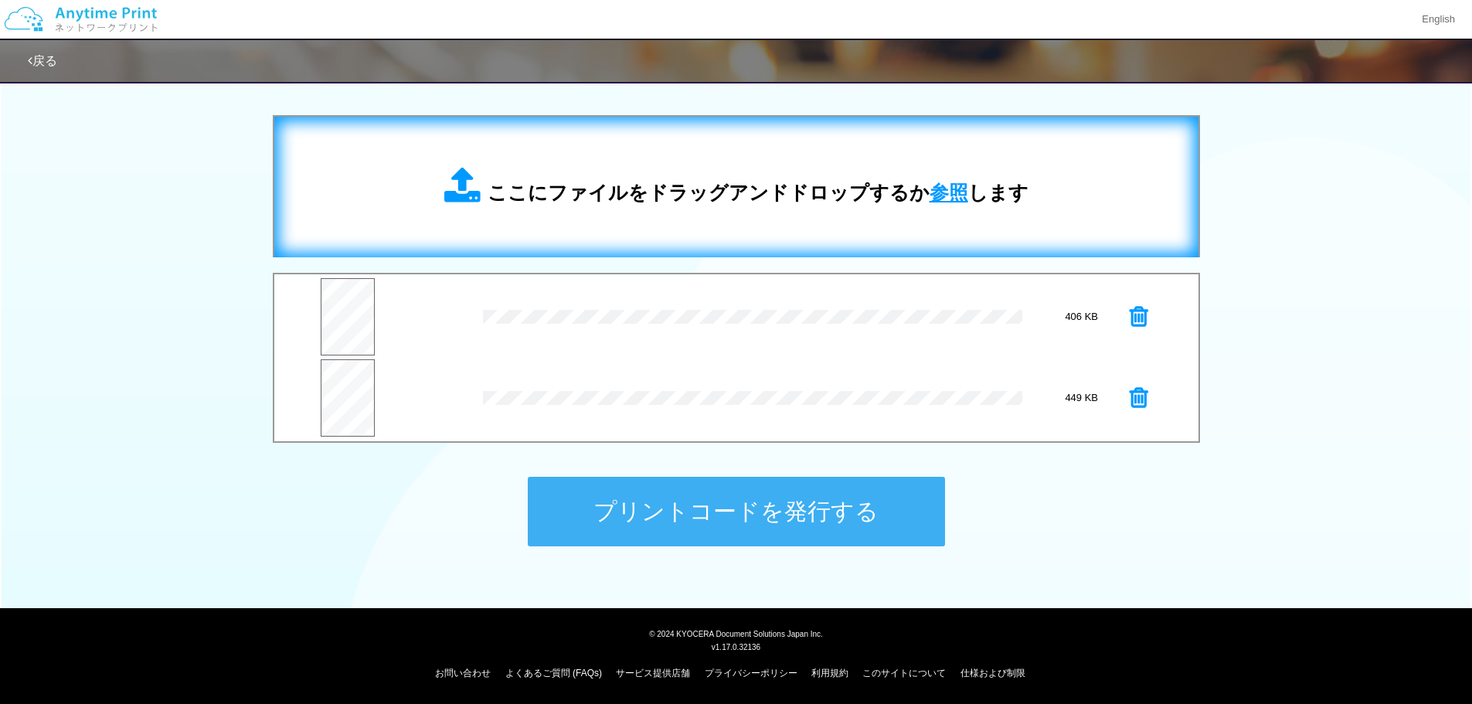
click at [947, 189] on span "参照" at bounding box center [949, 193] width 39 height 22
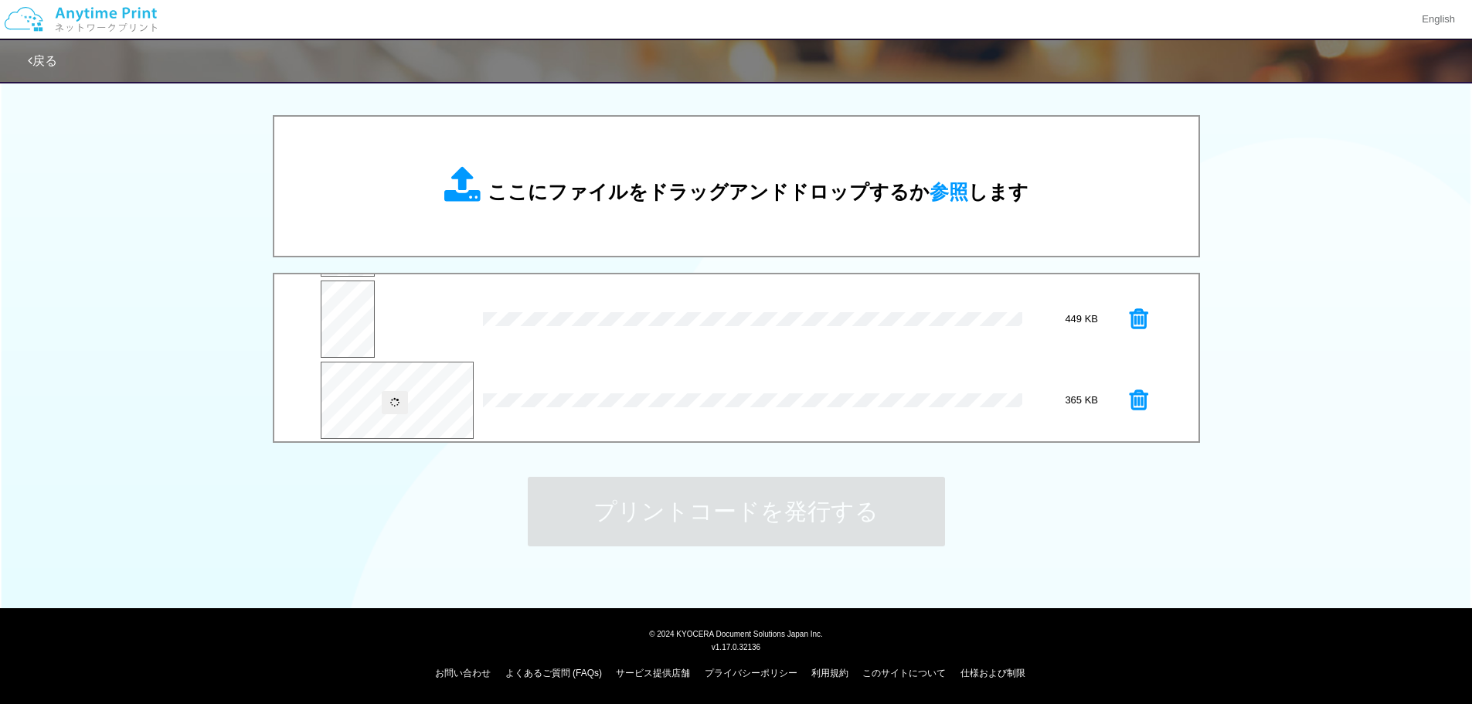
scroll to position [243, 0]
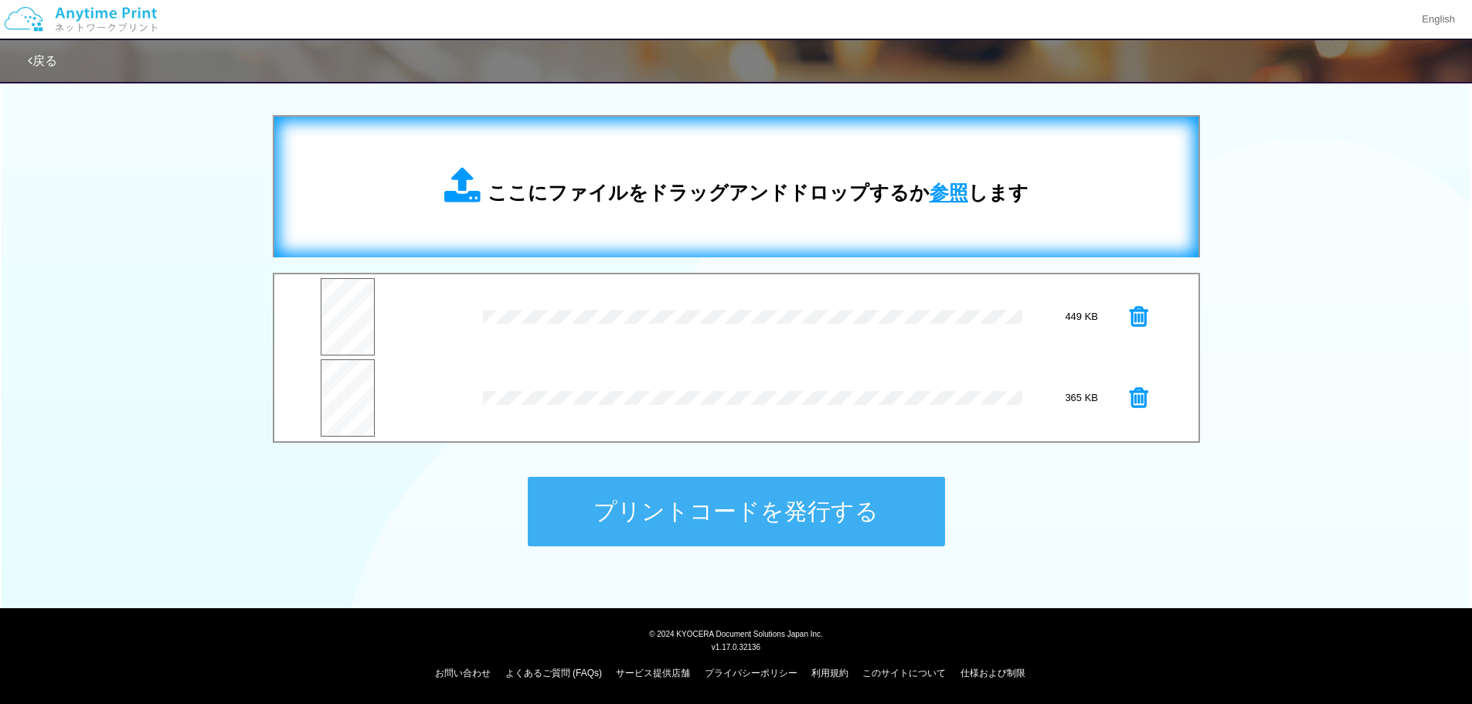
click at [934, 197] on span "参照" at bounding box center [949, 193] width 39 height 22
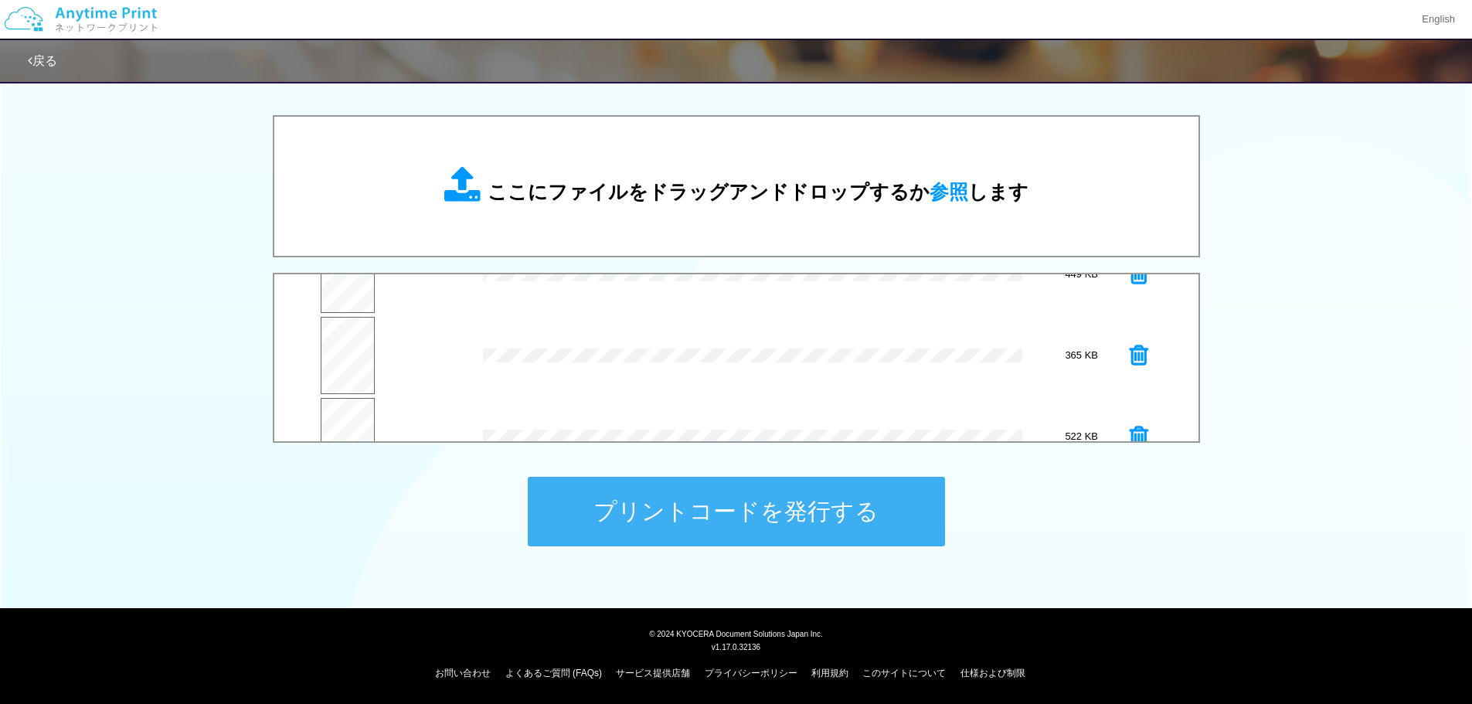
scroll to position [325, 0]
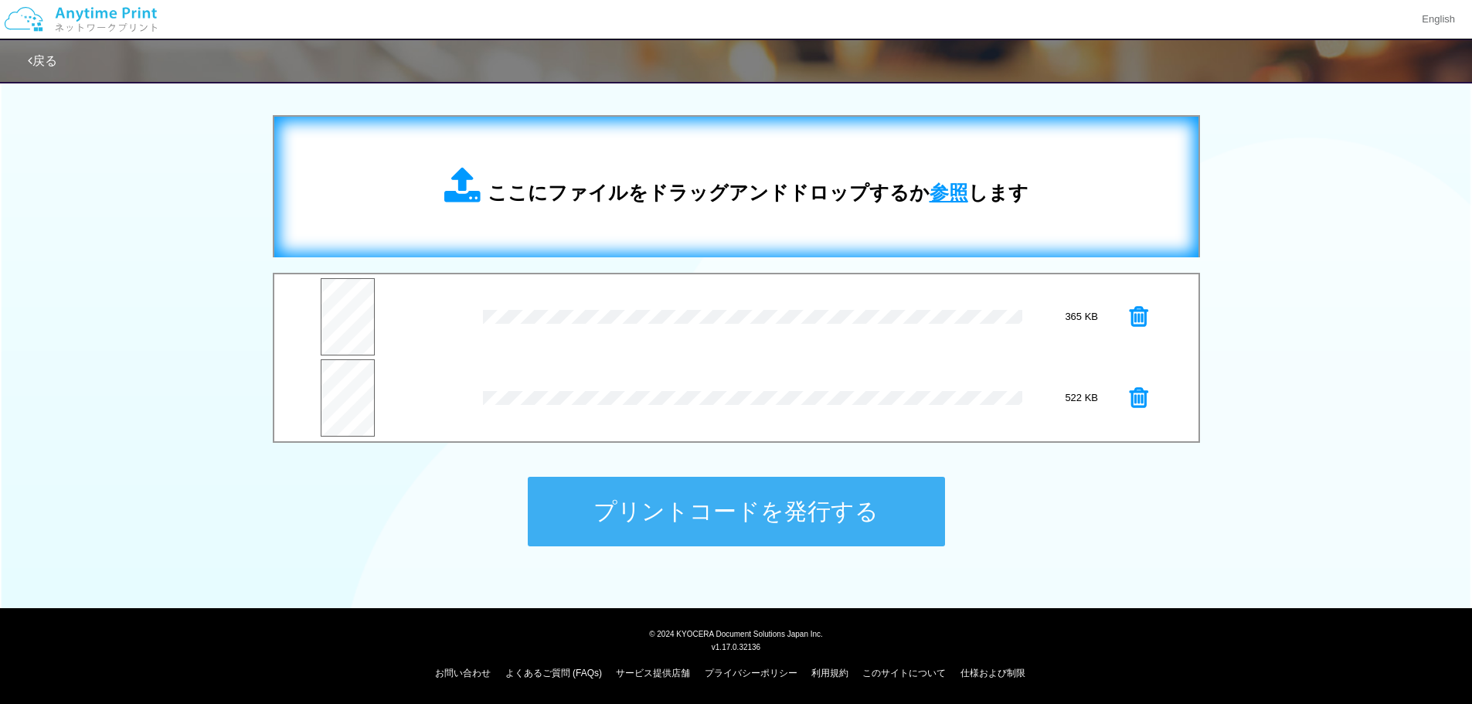
click at [955, 192] on span "参照" at bounding box center [949, 193] width 39 height 22
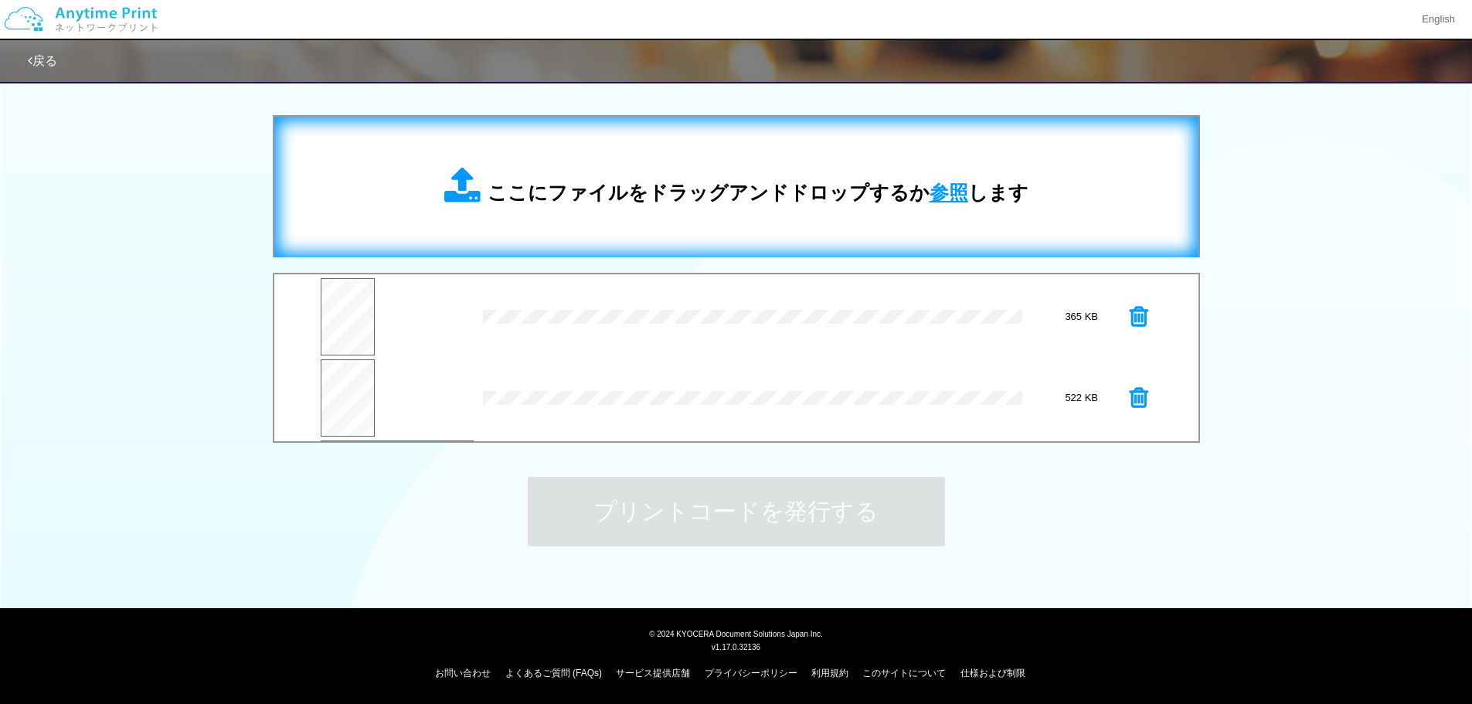
click at [954, 194] on span "参照" at bounding box center [949, 193] width 39 height 22
click at [939, 193] on span "参照" at bounding box center [949, 193] width 39 height 22
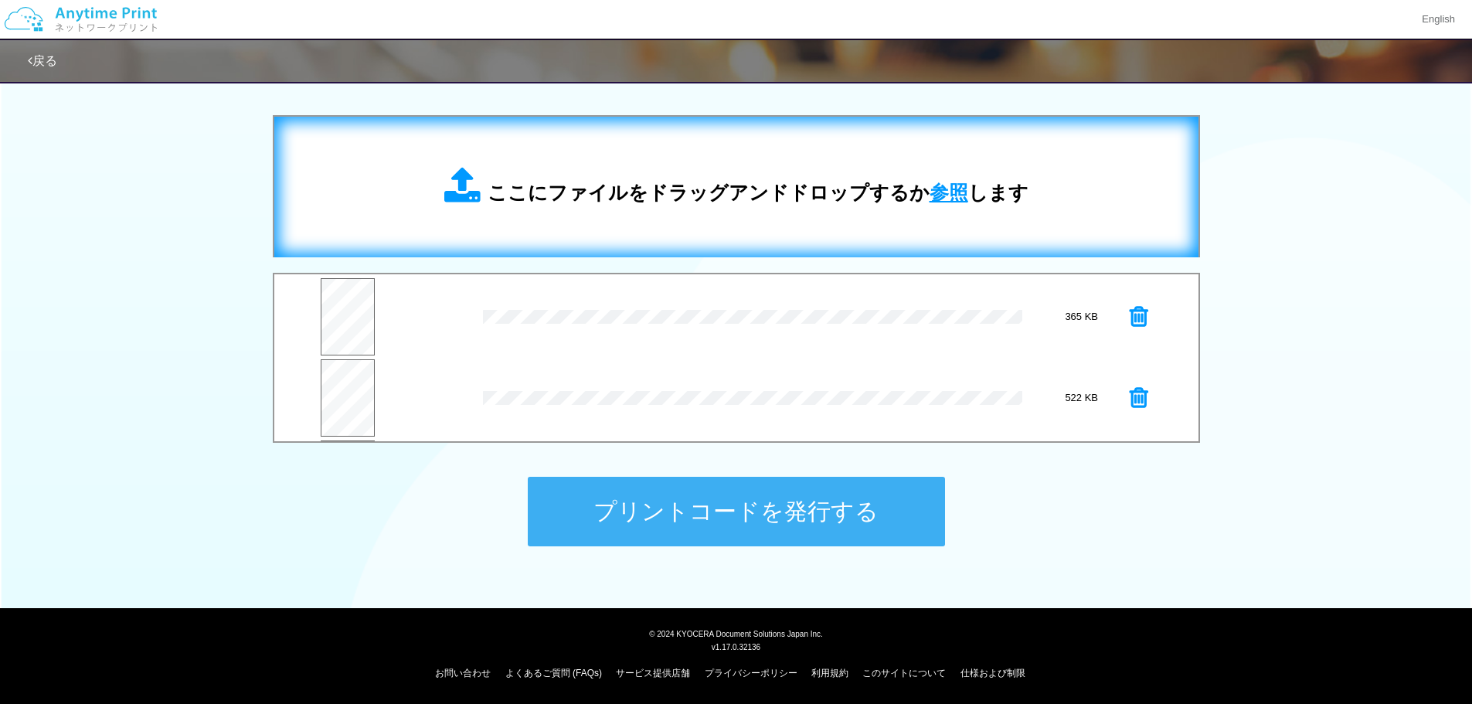
click at [941, 198] on span "参照" at bounding box center [949, 193] width 39 height 22
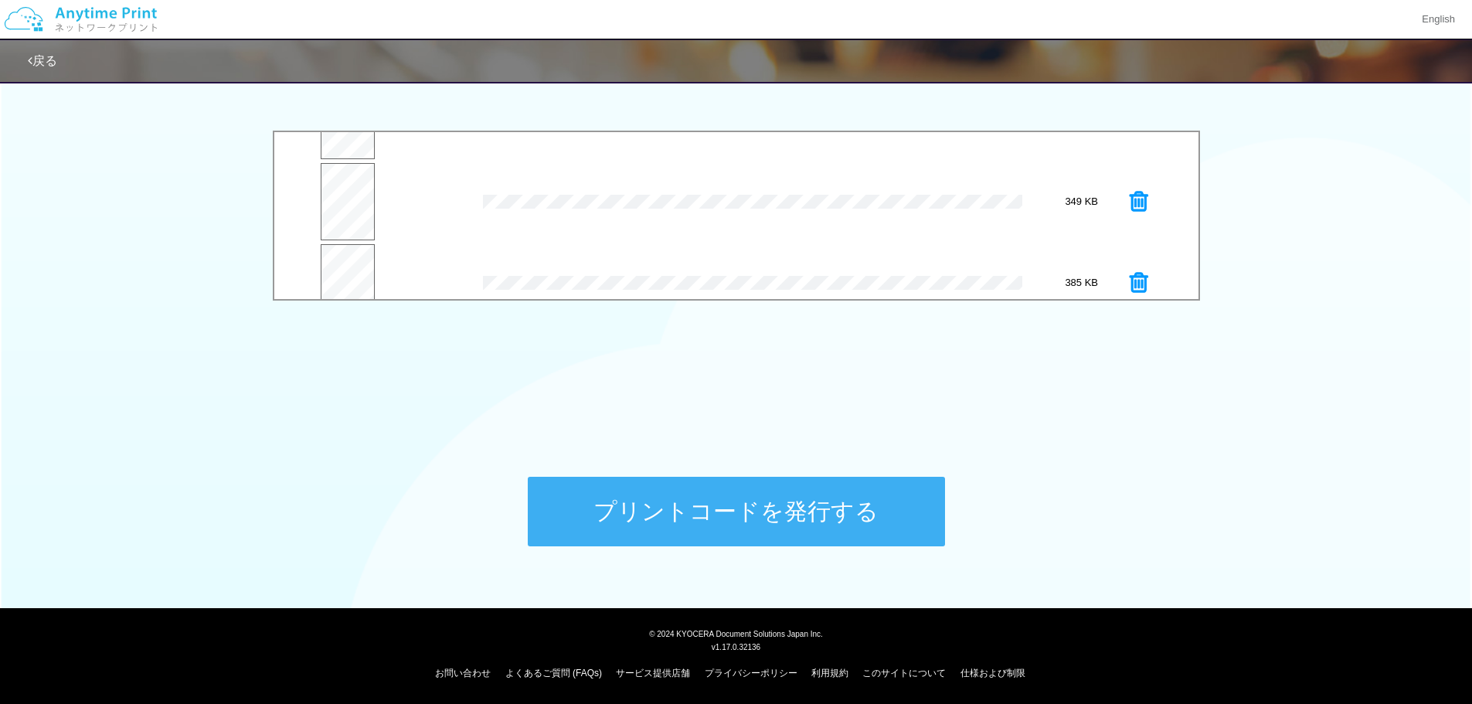
scroll to position [649, 0]
click at [815, 508] on button "プリントコードを発行する" at bounding box center [736, 512] width 417 height 70
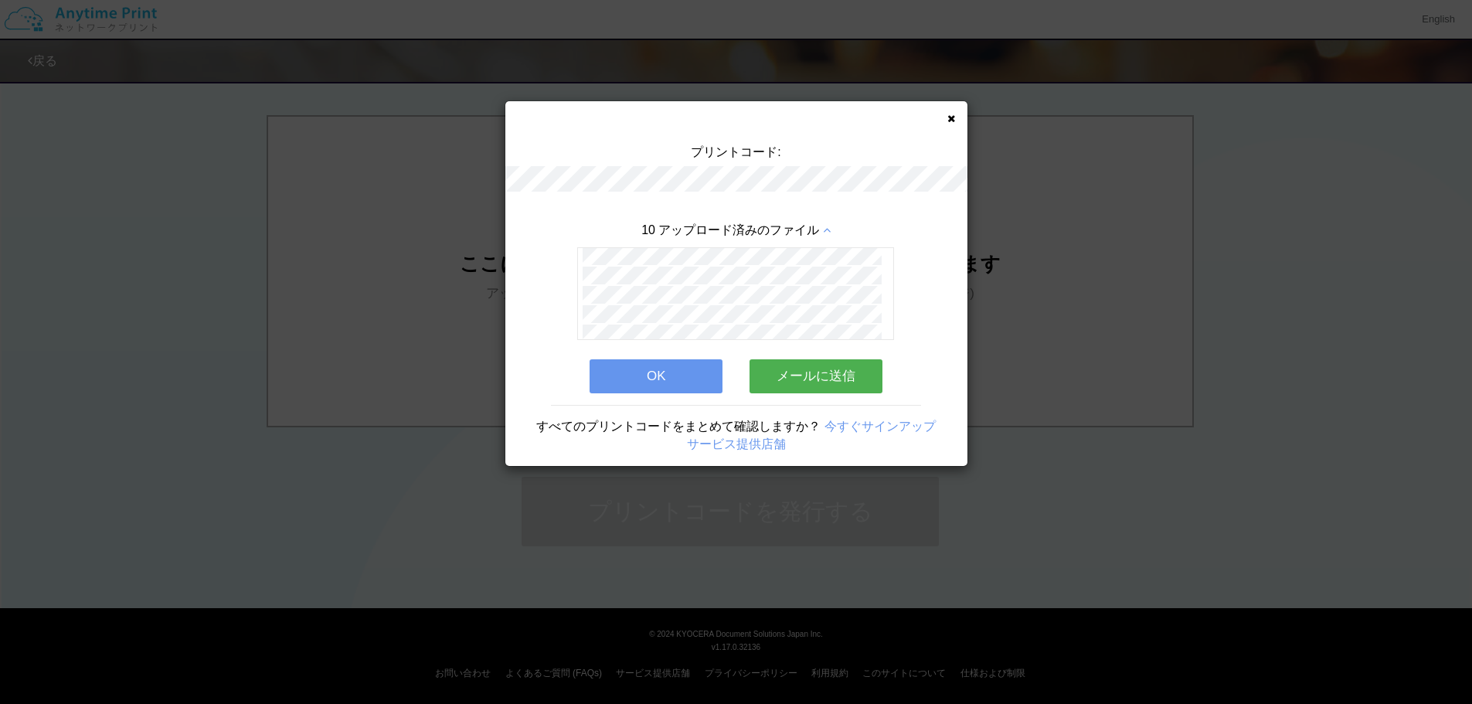
scroll to position [0, 0]
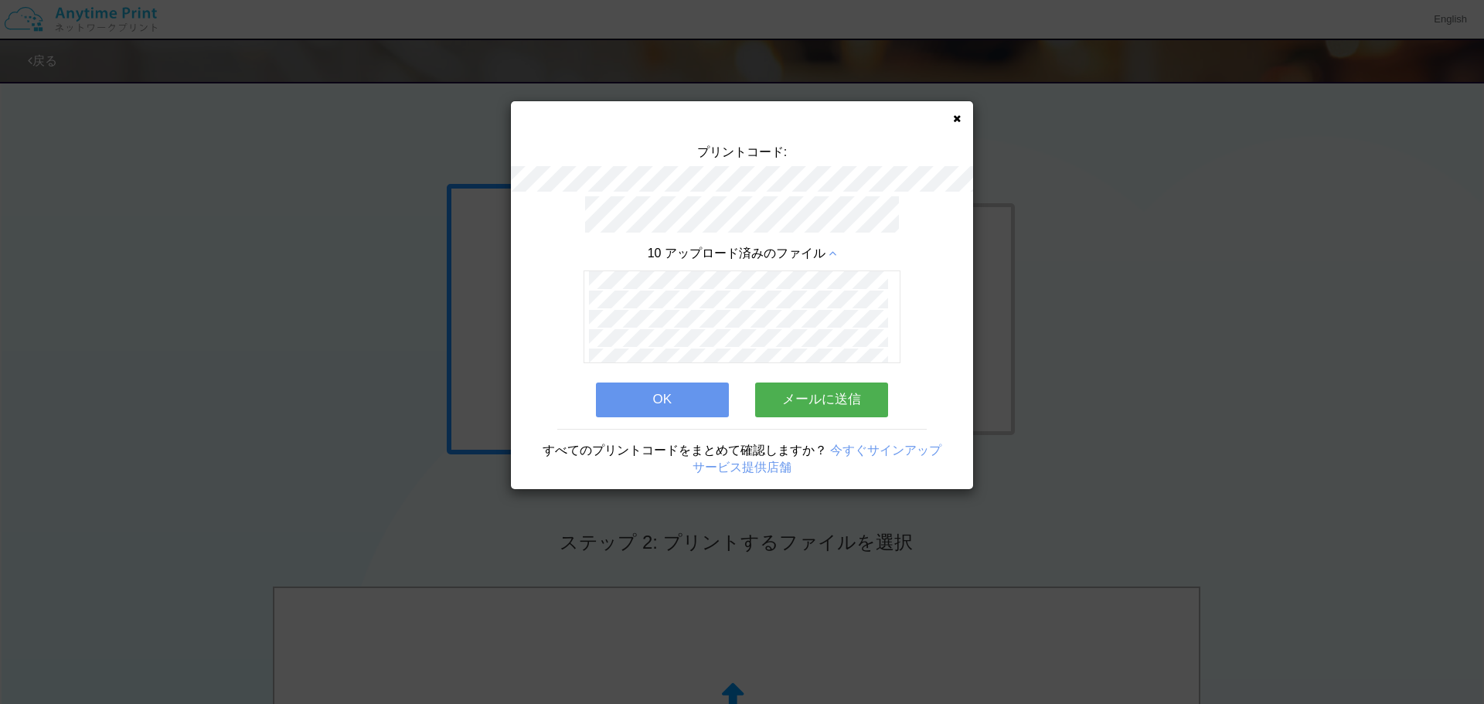
click at [812, 390] on button "メールに送信" at bounding box center [821, 400] width 133 height 34
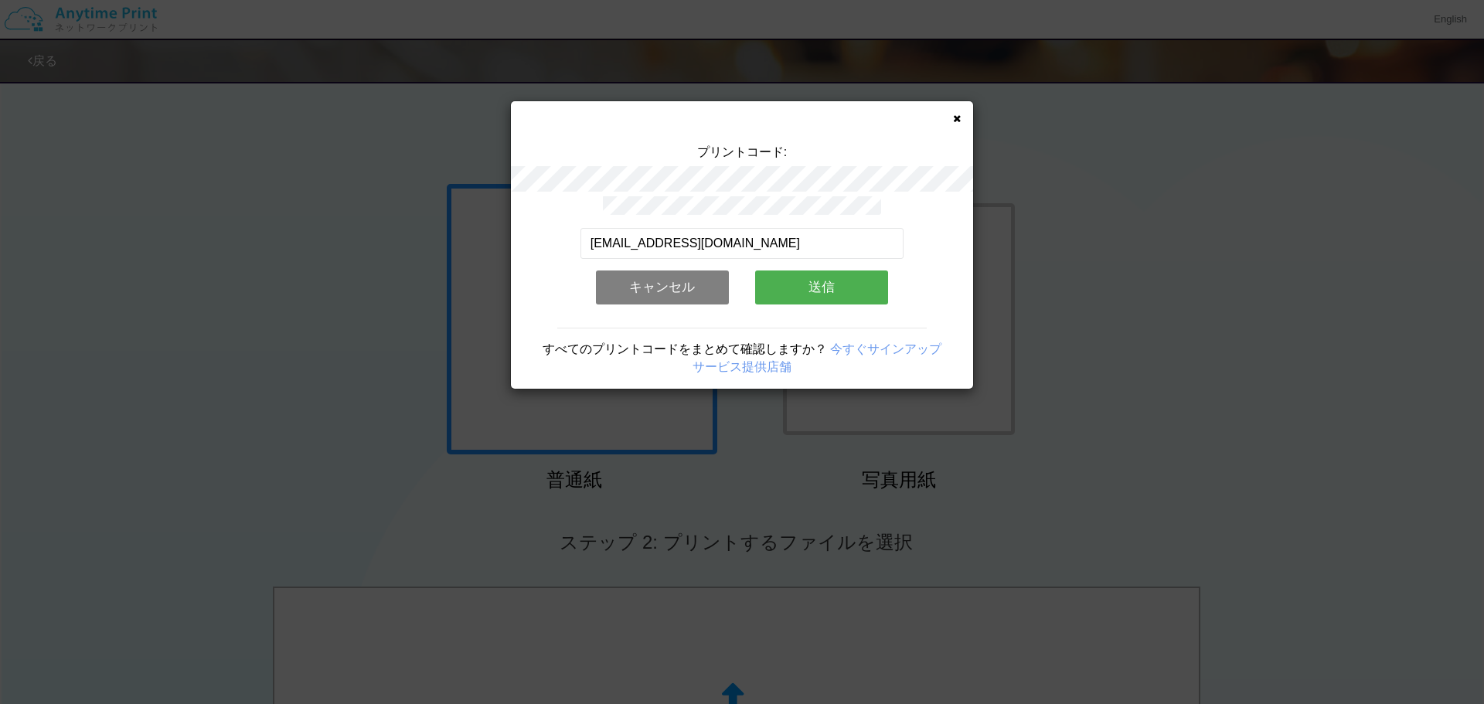
click at [850, 279] on button "送信" at bounding box center [821, 288] width 133 height 34
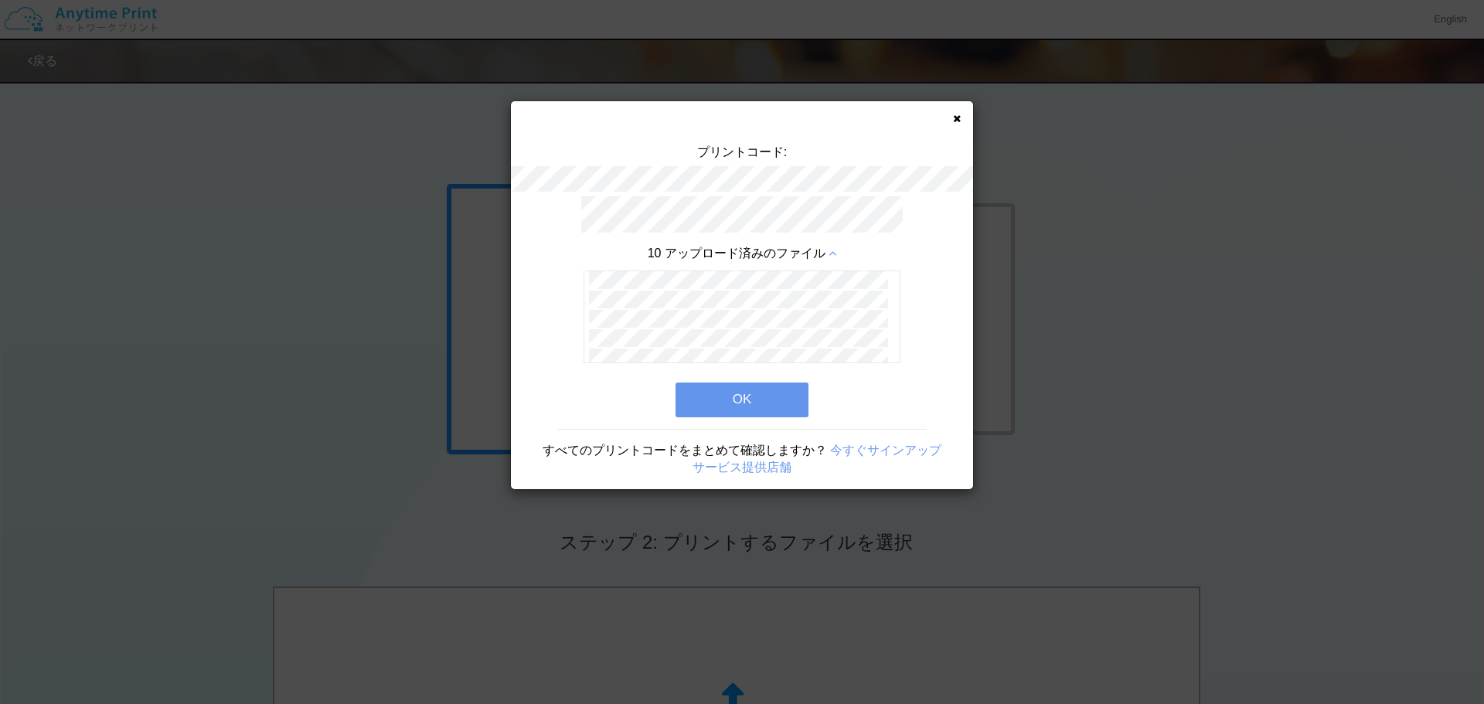
click at [720, 399] on button "OK" at bounding box center [742, 400] width 133 height 34
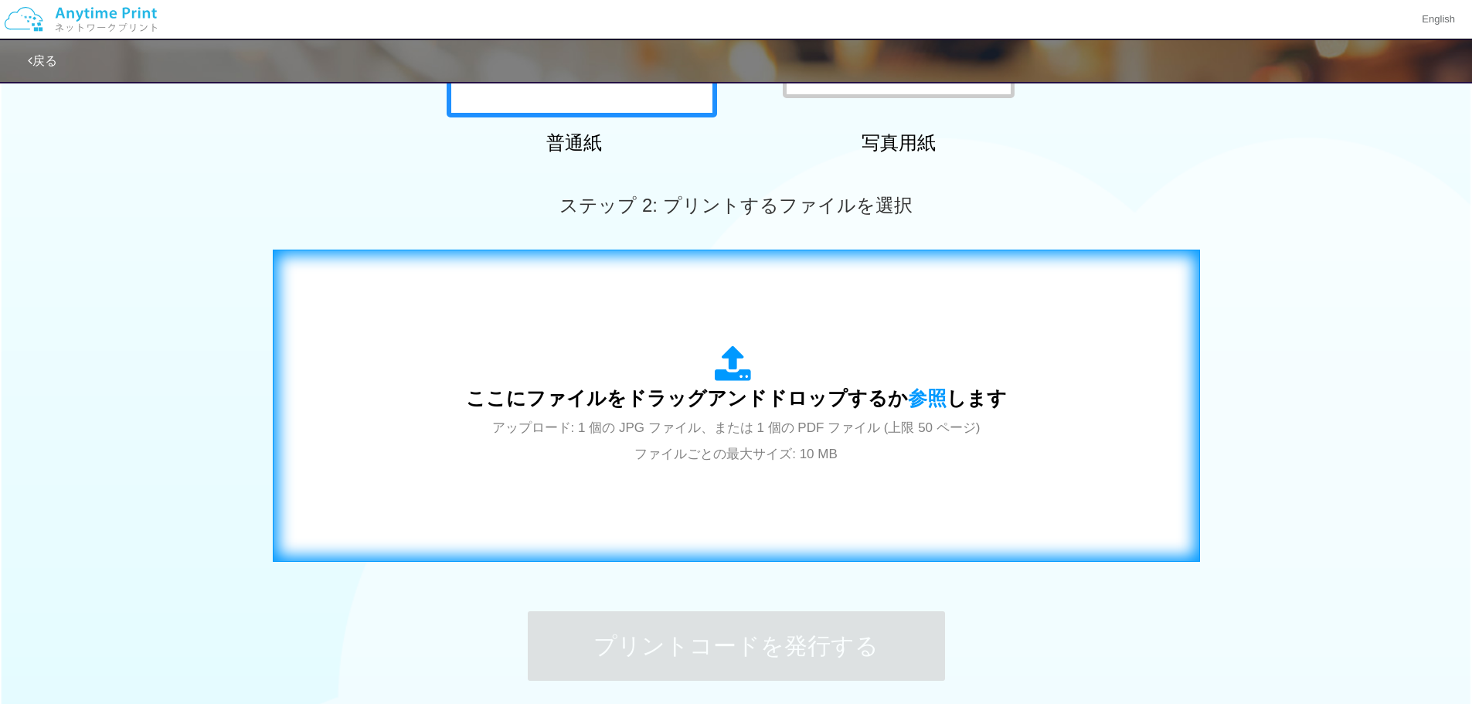
scroll to position [471, 0]
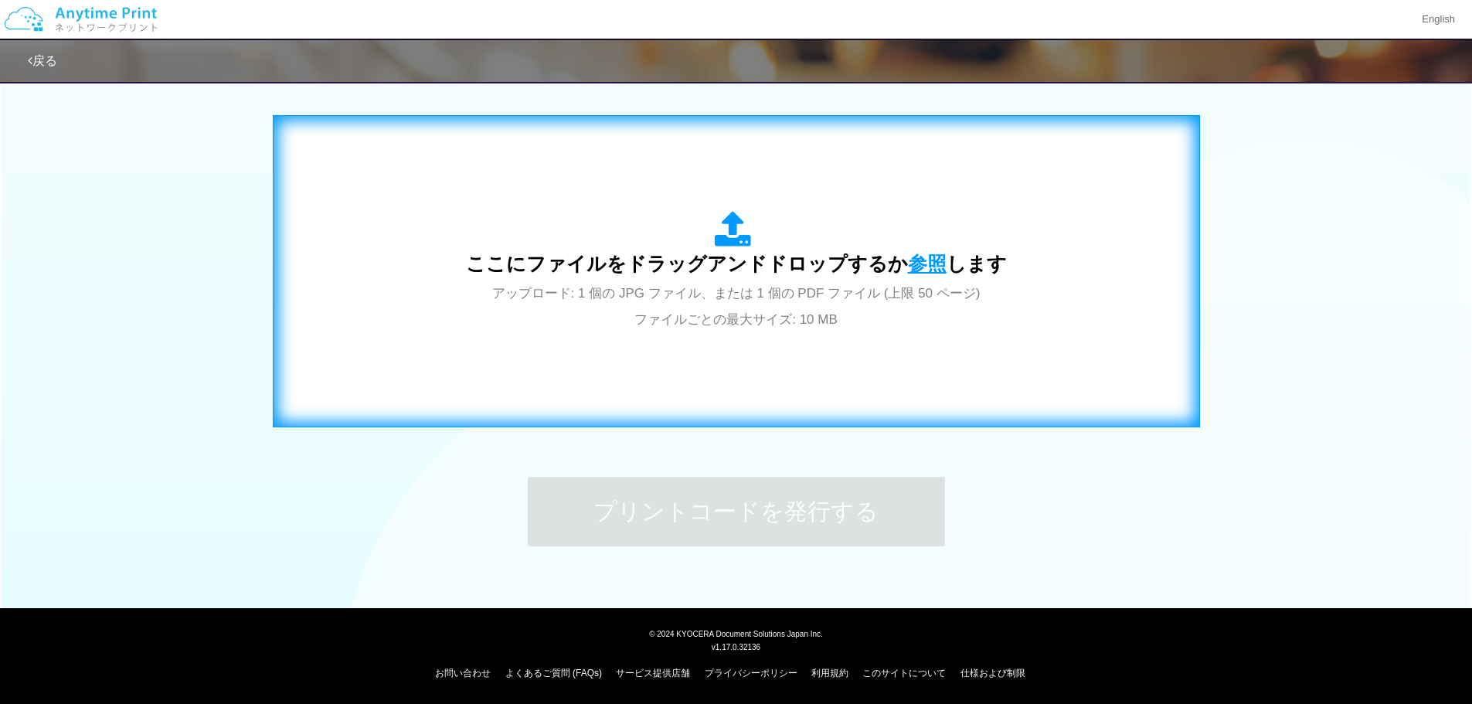
click at [922, 260] on span "参照" at bounding box center [927, 264] width 39 height 22
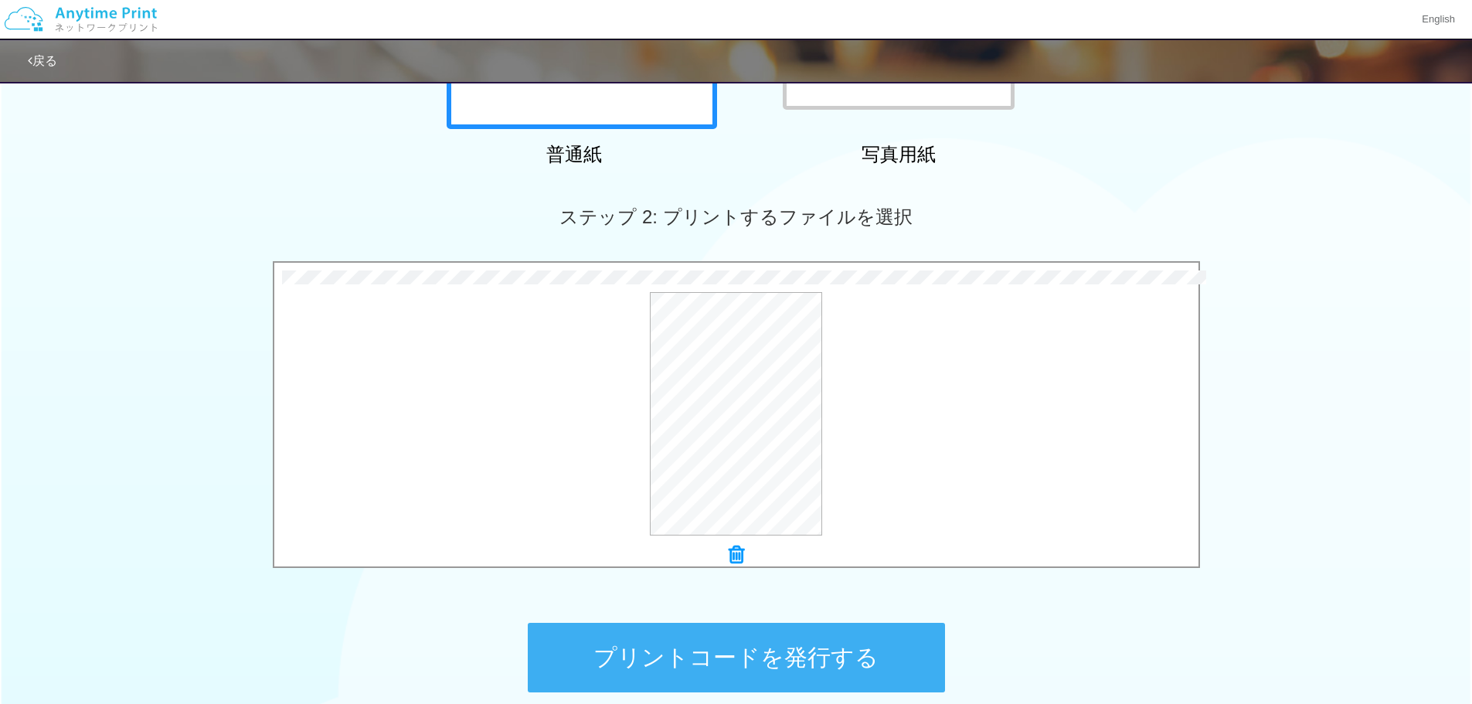
scroll to position [162, 0]
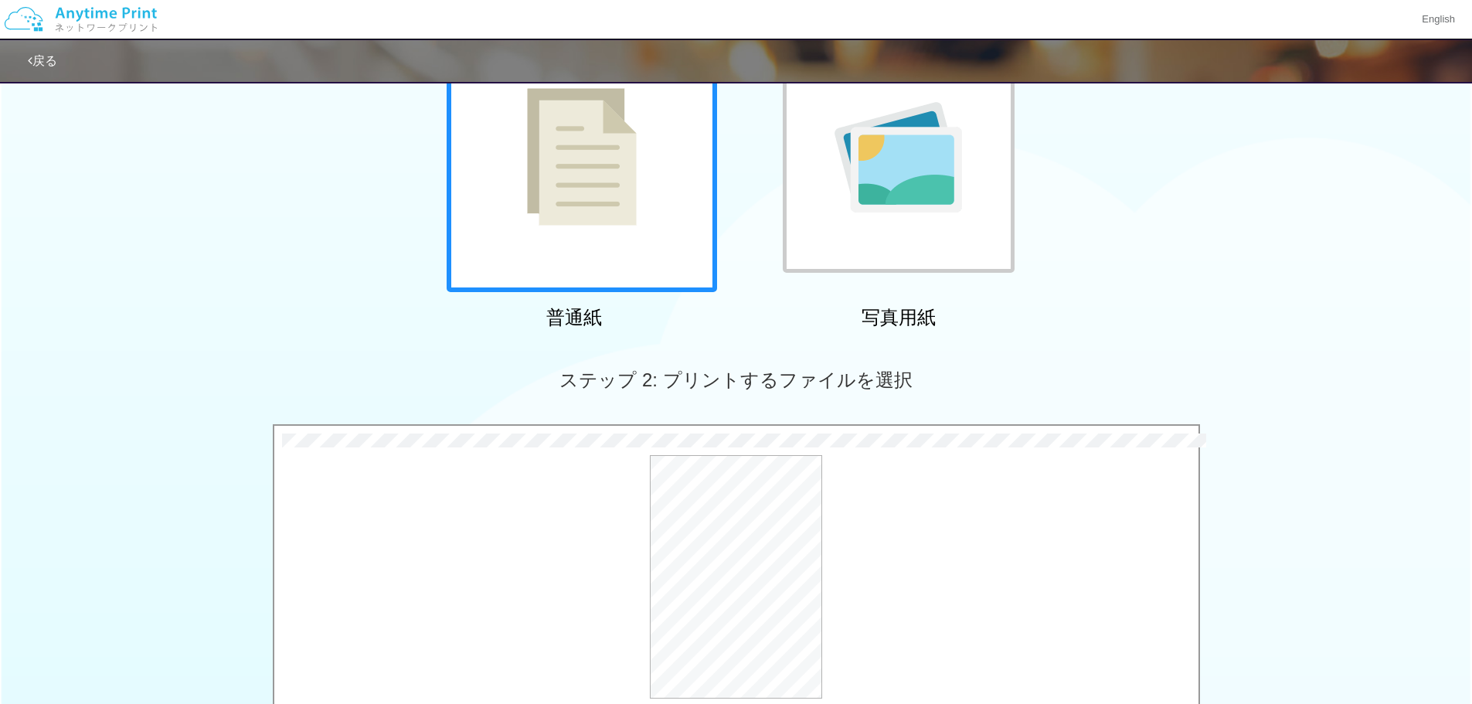
click at [907, 184] on img at bounding box center [899, 157] width 128 height 111
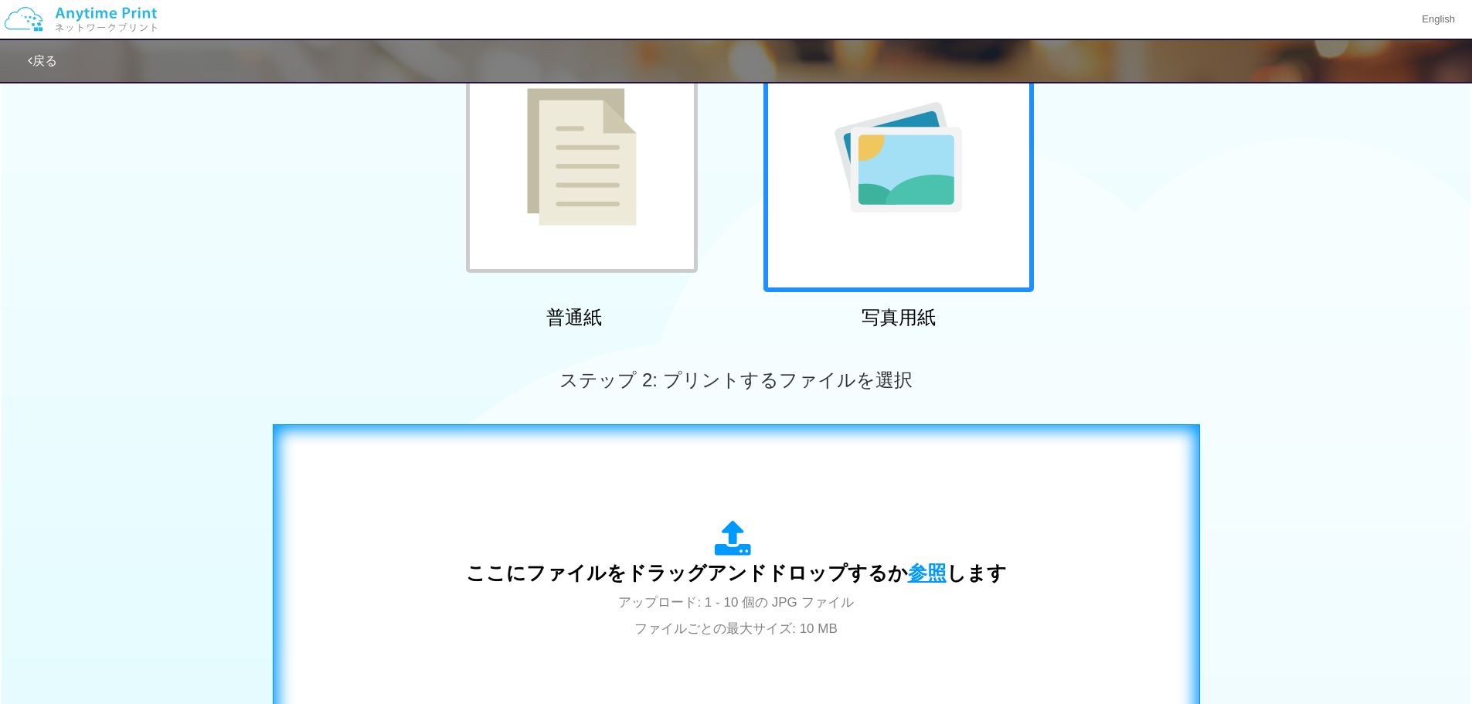
click at [934, 569] on span "参照" at bounding box center [927, 573] width 39 height 22
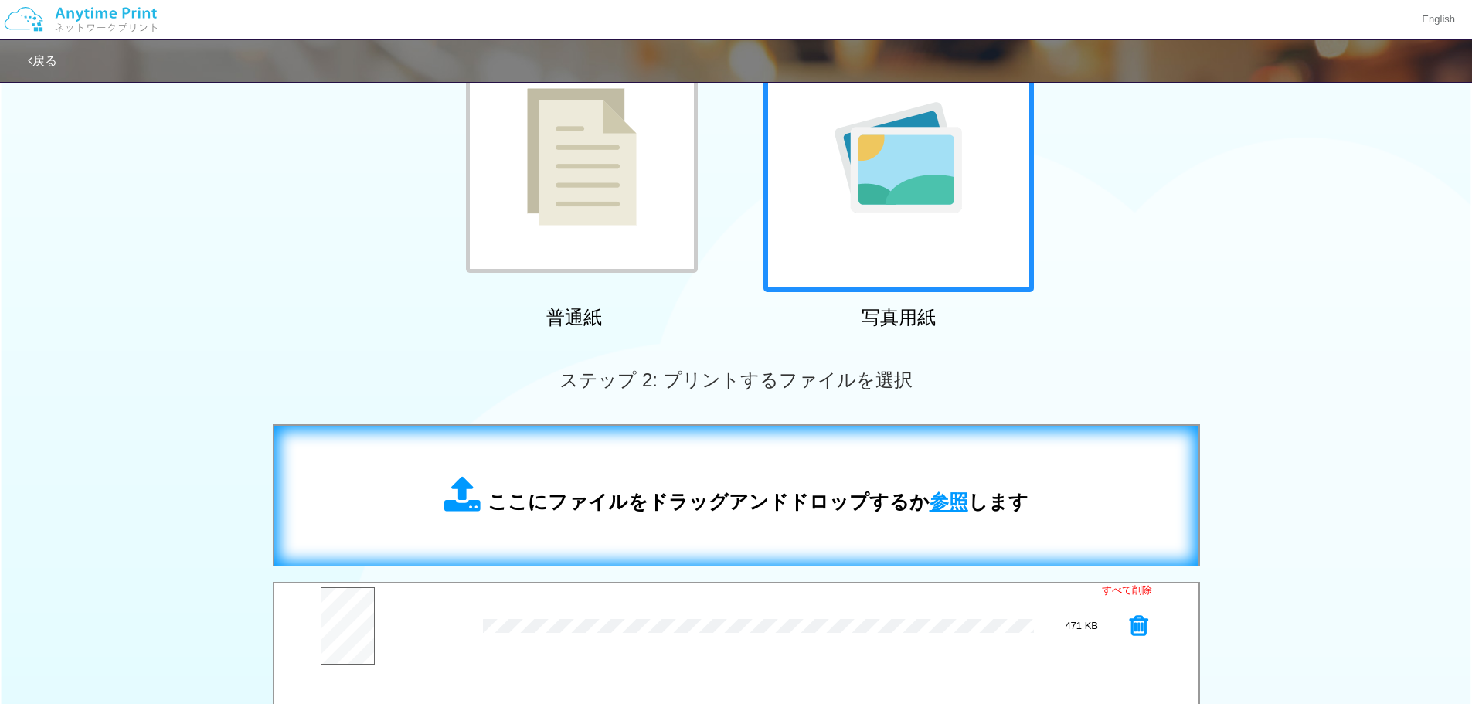
click at [932, 499] on span "参照" at bounding box center [949, 502] width 39 height 22
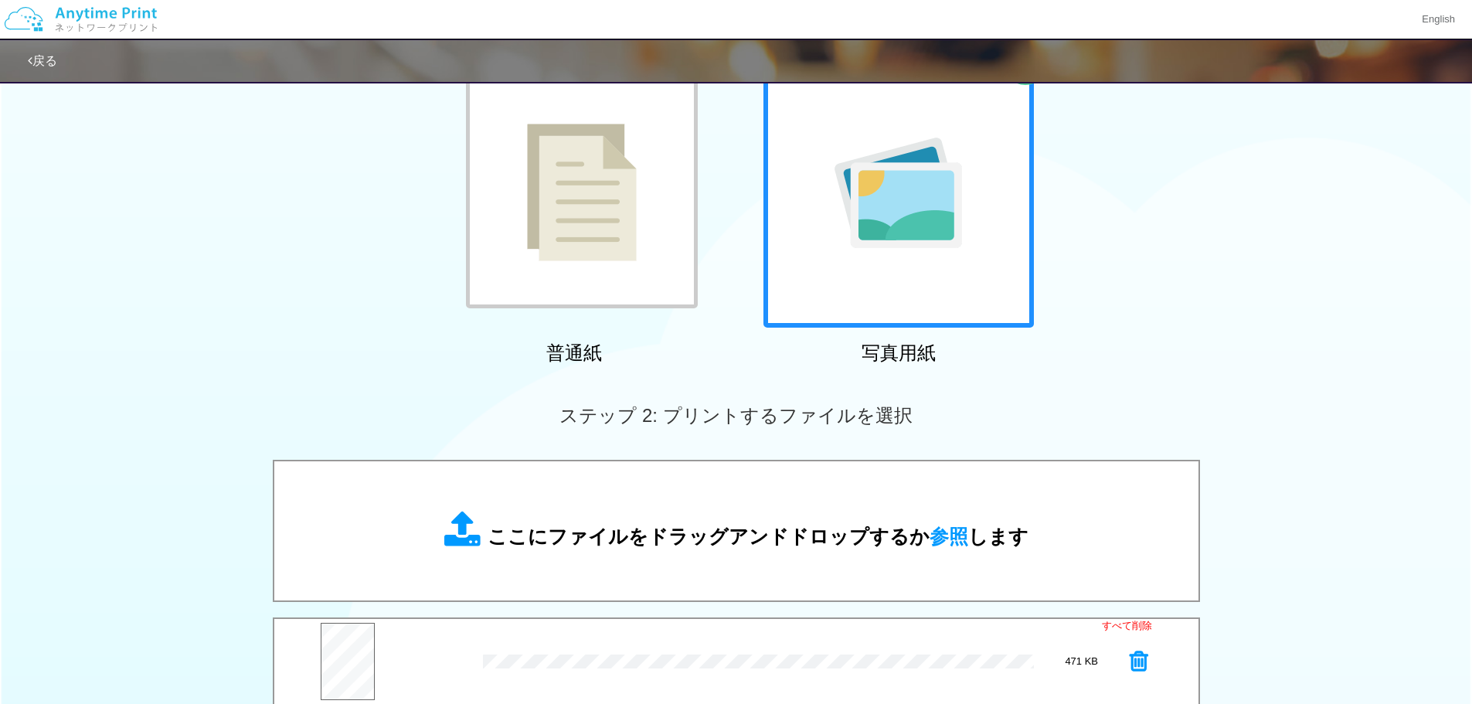
scroll to position [240, 0]
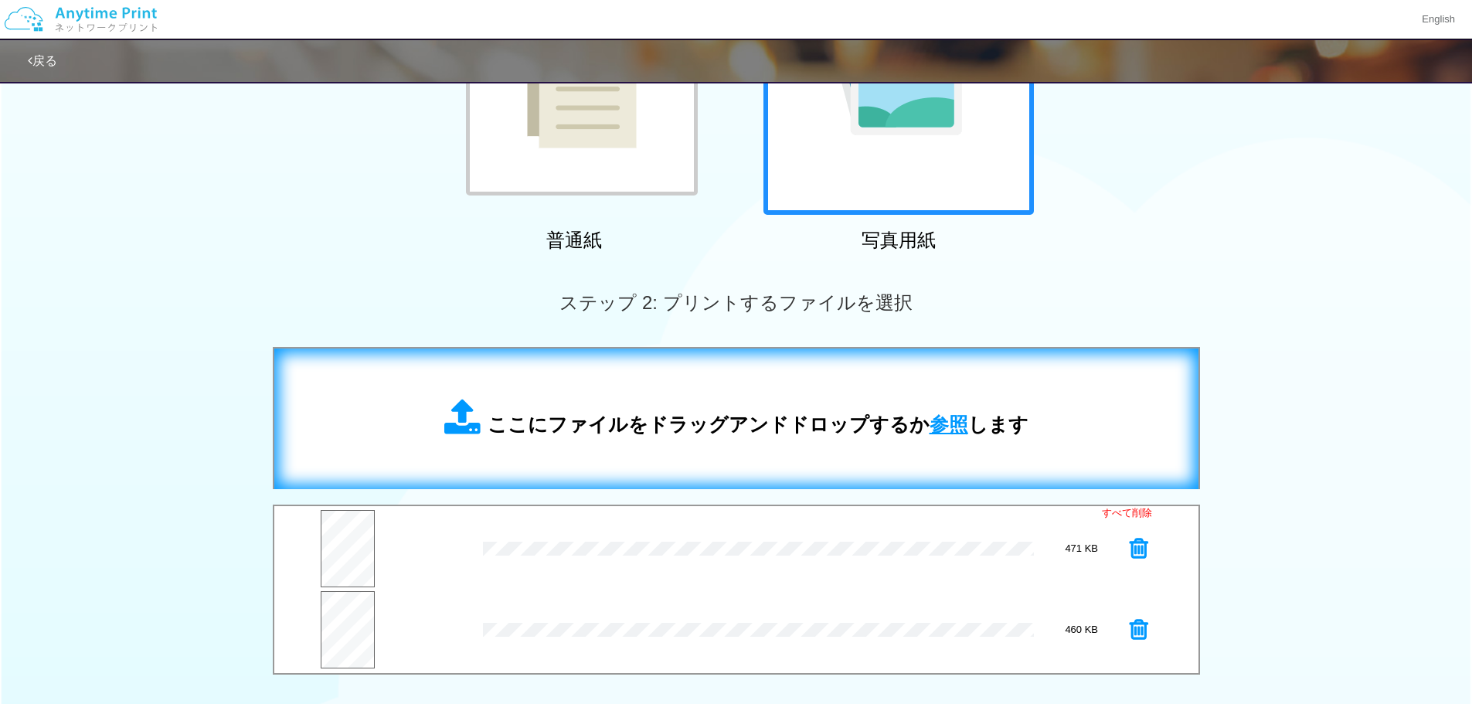
click at [937, 430] on span "参照" at bounding box center [949, 425] width 39 height 22
click at [953, 425] on span "参照" at bounding box center [949, 425] width 39 height 22
click at [934, 430] on span "参照" at bounding box center [949, 425] width 39 height 22
click at [945, 427] on span "参照" at bounding box center [949, 425] width 39 height 22
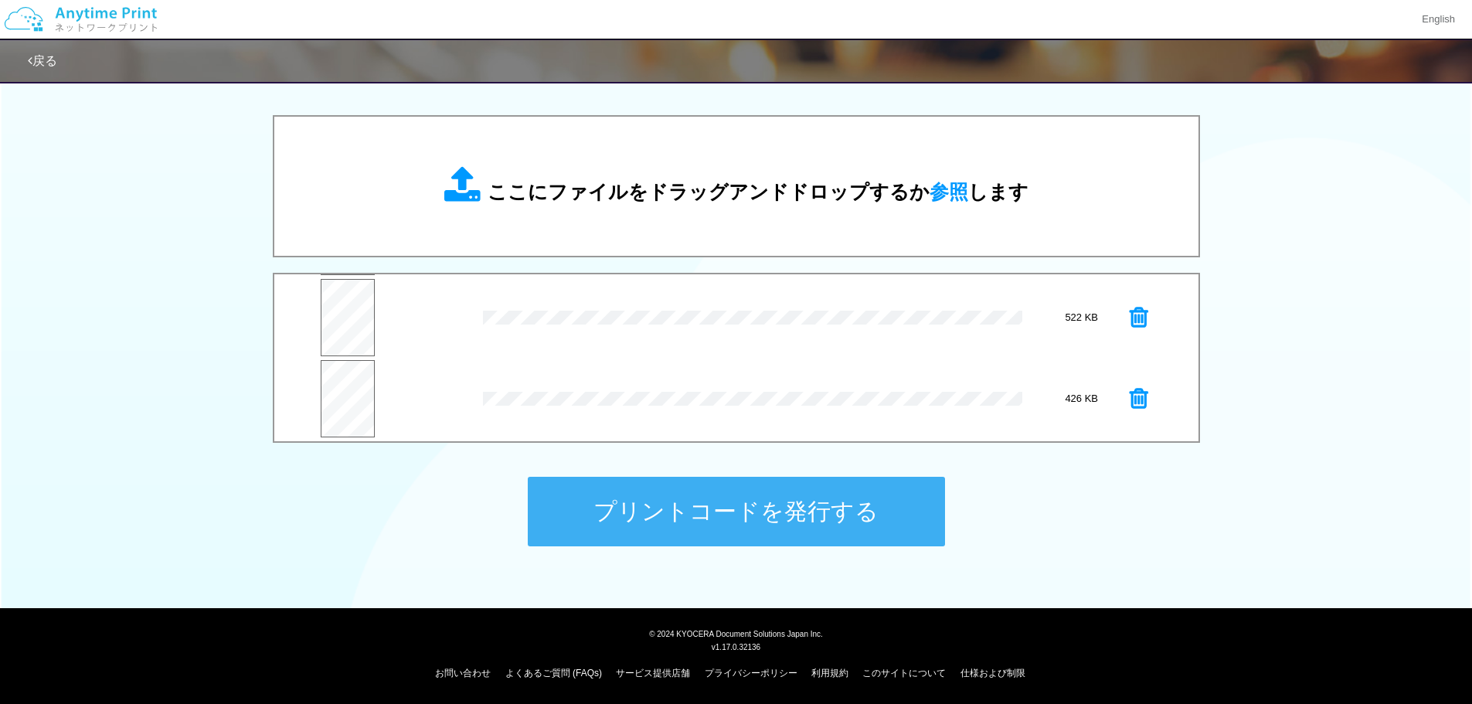
scroll to position [243, 0]
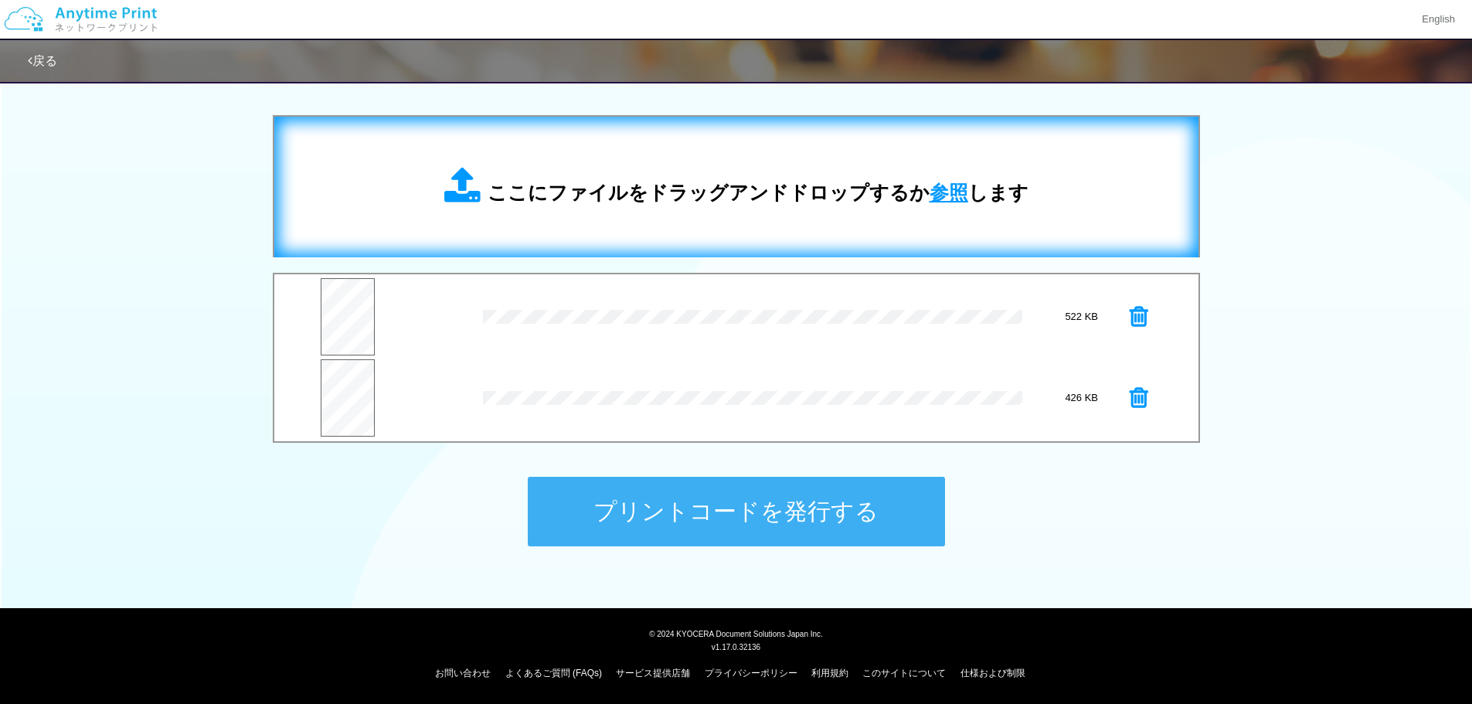
click at [937, 190] on span "参照" at bounding box center [949, 193] width 39 height 22
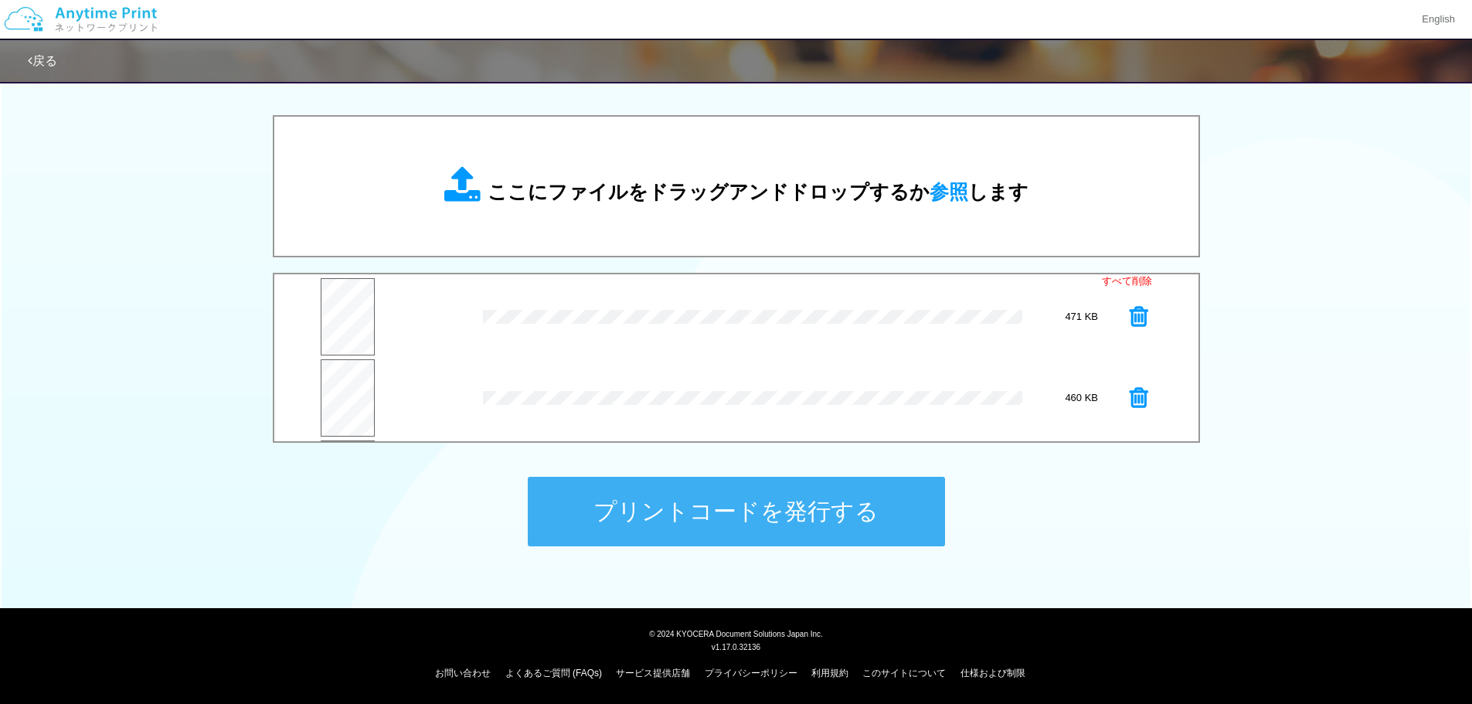
scroll to position [77, 0]
click at [1130, 400] on icon at bounding box center [1139, 401] width 19 height 23
click at [830, 499] on button "プリントコードを発行する" at bounding box center [736, 512] width 417 height 70
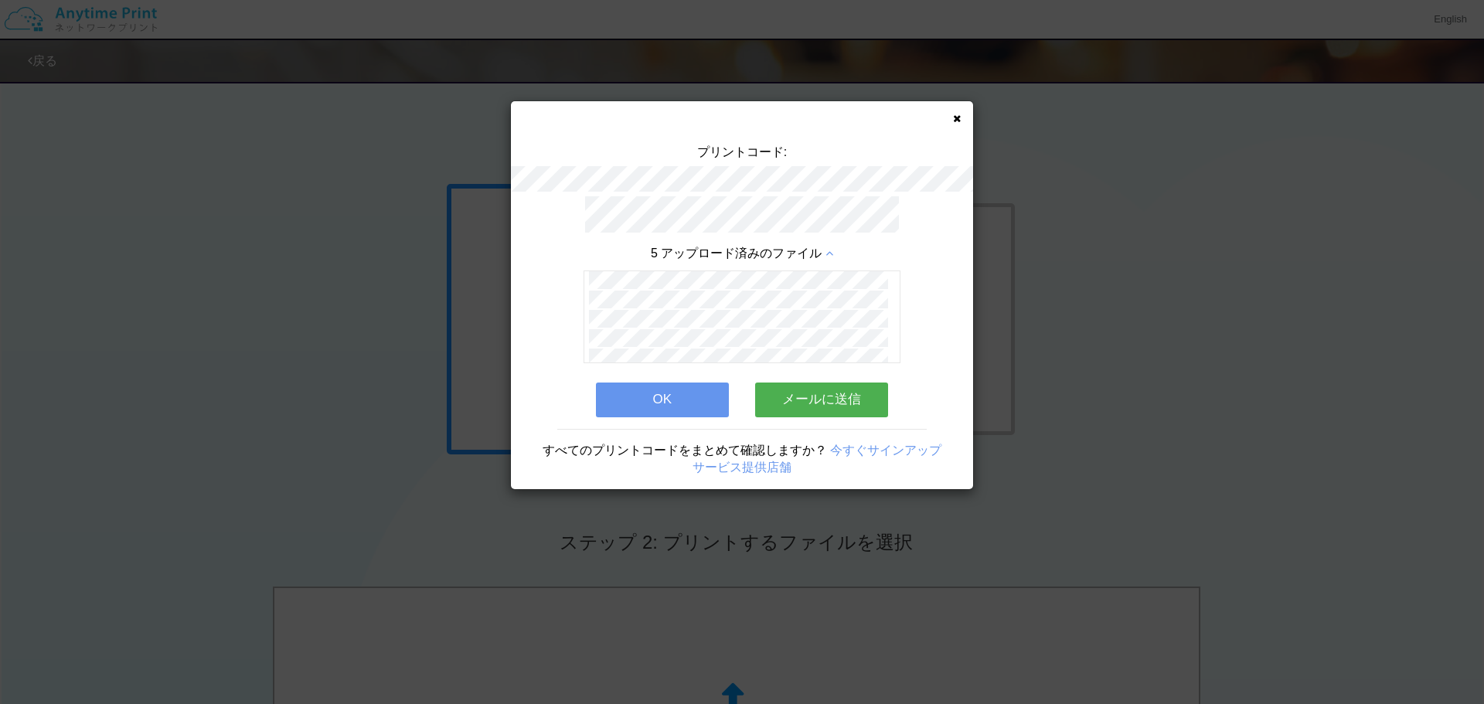
click at [841, 391] on button "メールに送信" at bounding box center [821, 400] width 133 height 34
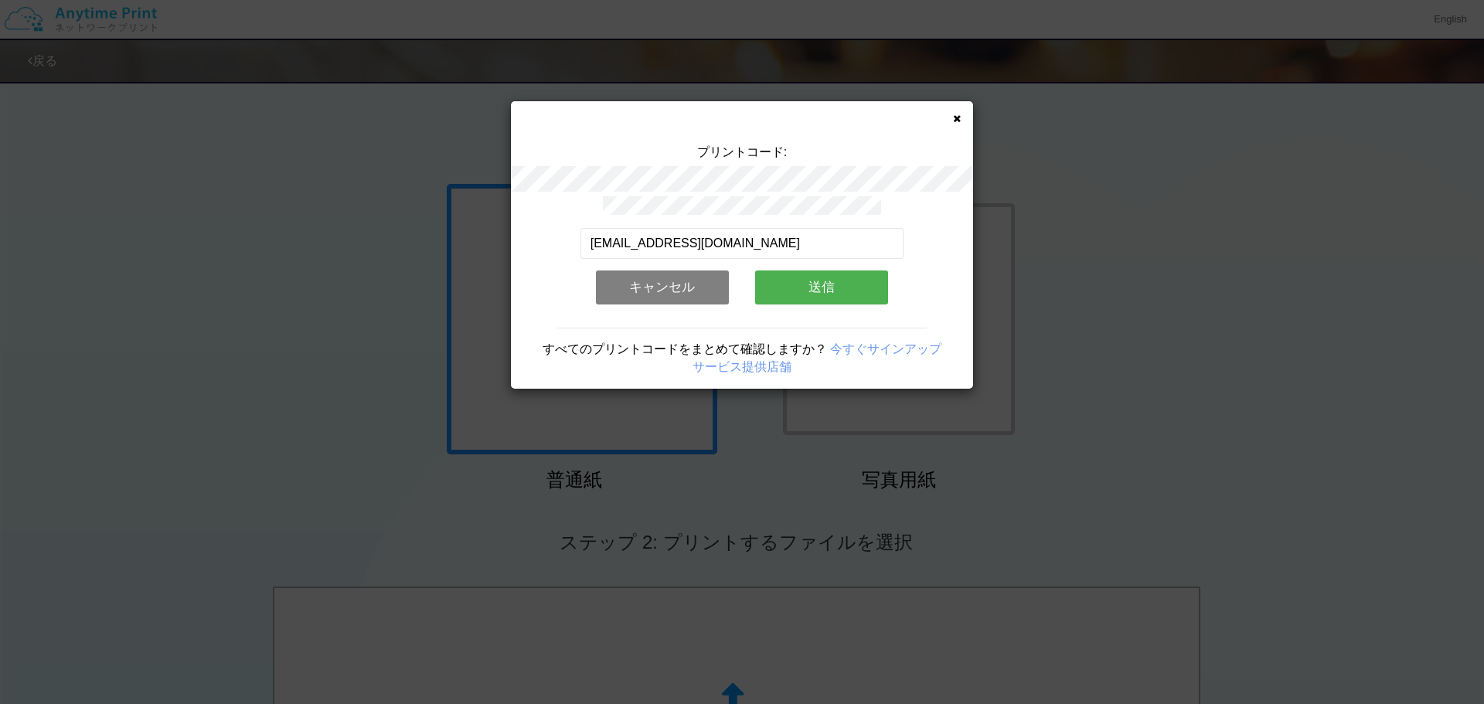
click at [854, 286] on button "送信" at bounding box center [821, 288] width 133 height 34
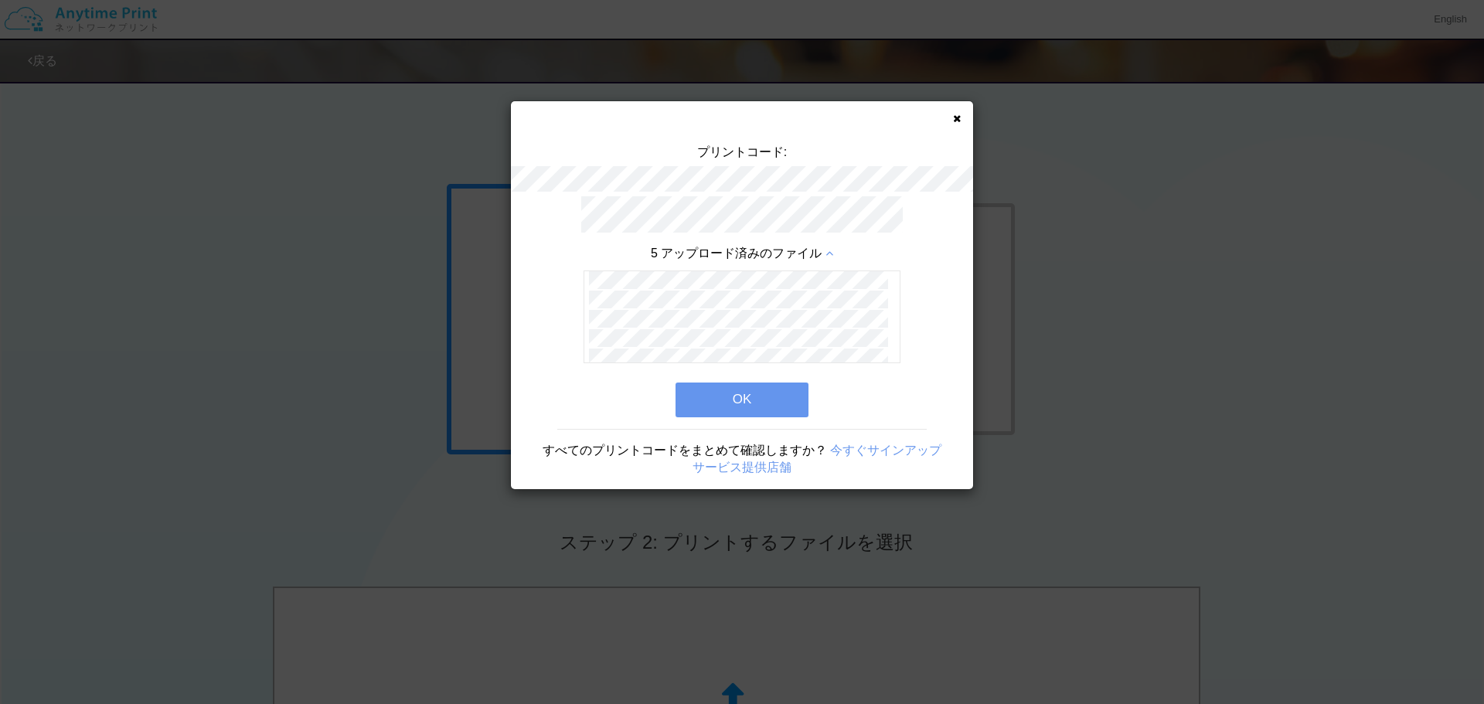
click at [737, 392] on button "OK" at bounding box center [742, 400] width 133 height 34
